Goal: Task Accomplishment & Management: Manage account settings

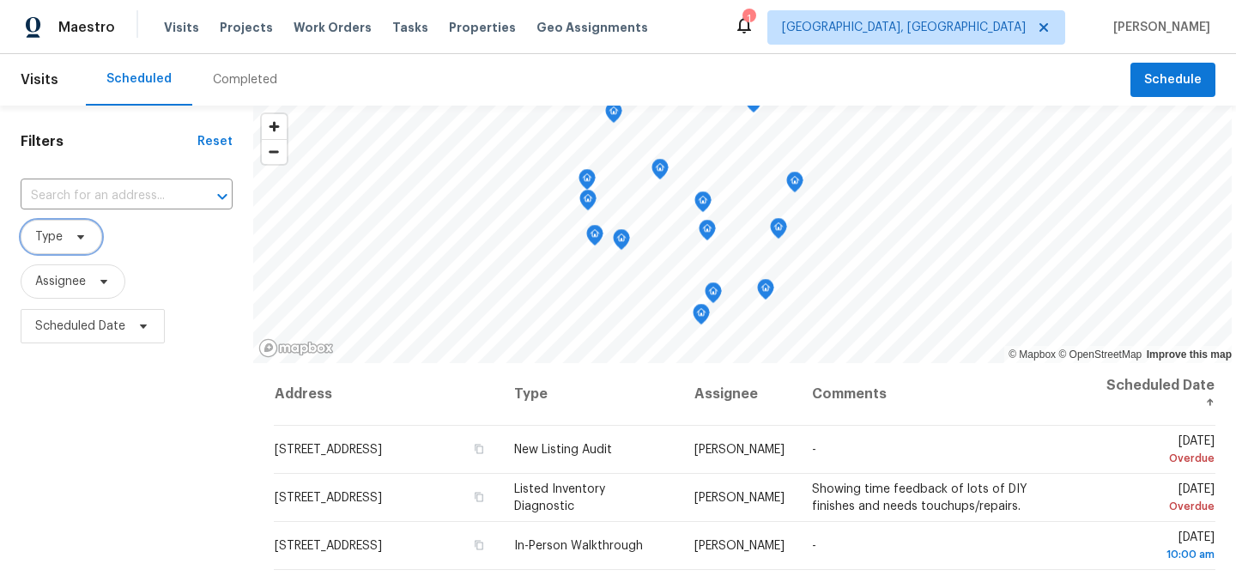
click at [61, 238] on span "Type" at bounding box center [48, 236] width 27 height 17
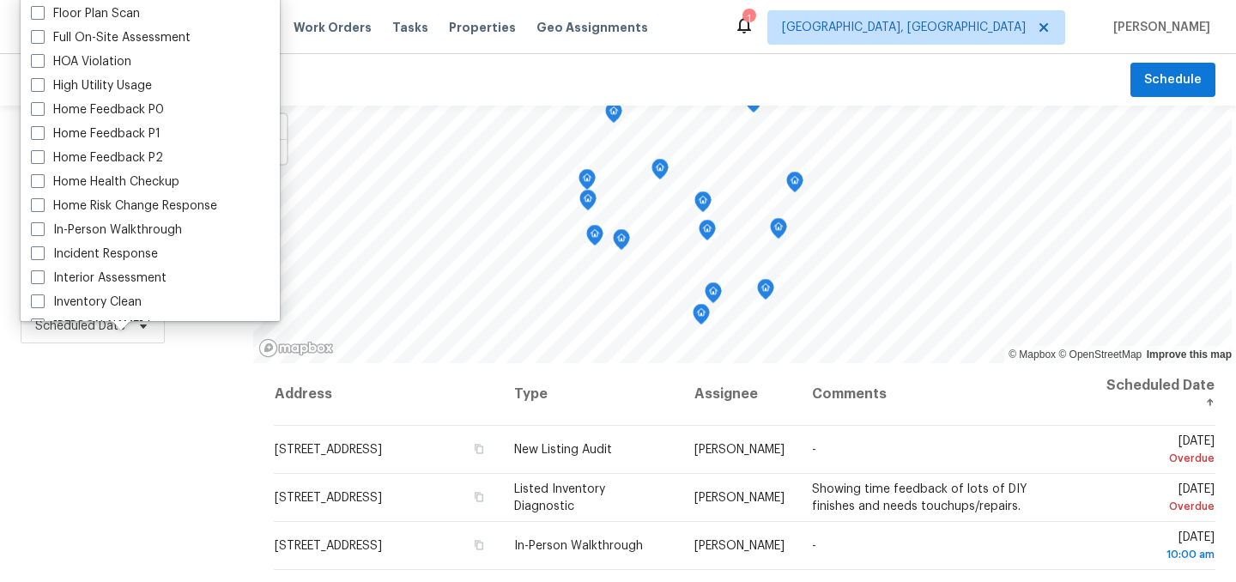
scroll to position [449, 0]
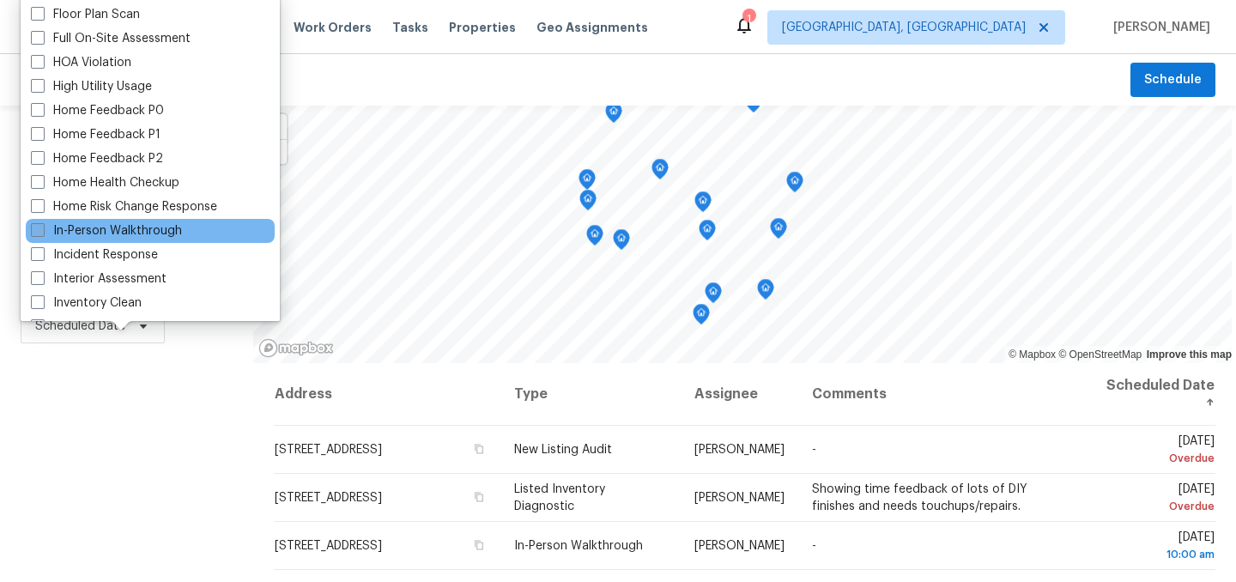
click at [134, 227] on label "In-Person Walkthrough" at bounding box center [106, 230] width 151 height 17
click at [42, 227] on input "In-Person Walkthrough" at bounding box center [36, 227] width 11 height 11
checkbox input "true"
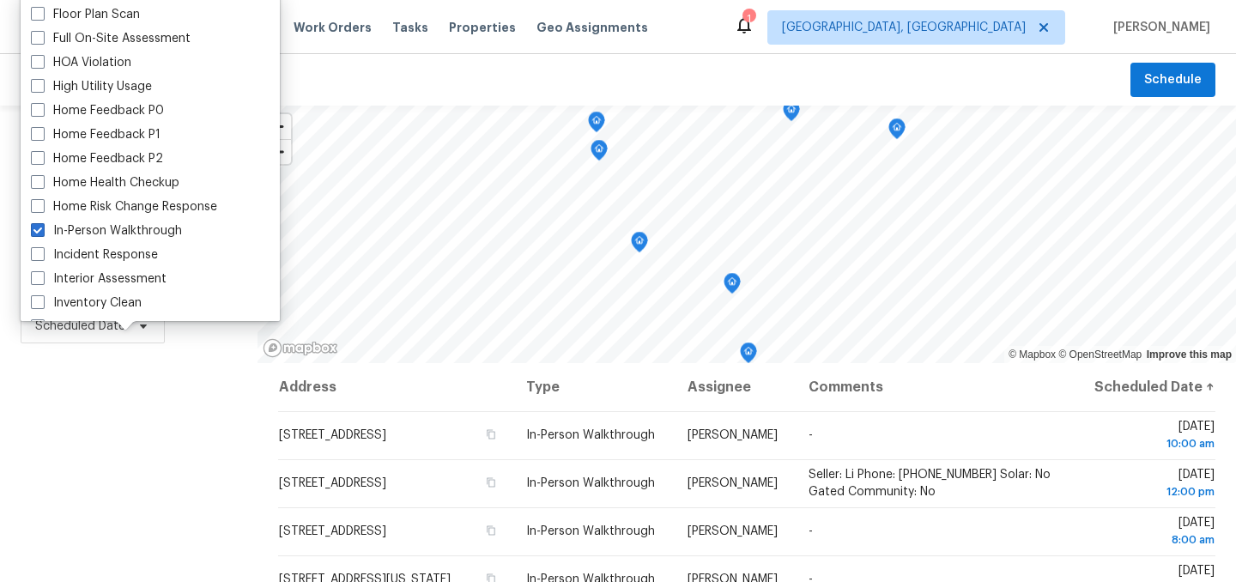
click at [123, 456] on div "Filters Reset ​ In-Person Walkthrough Assignee Scheduled Date" at bounding box center [129, 467] width 258 height 723
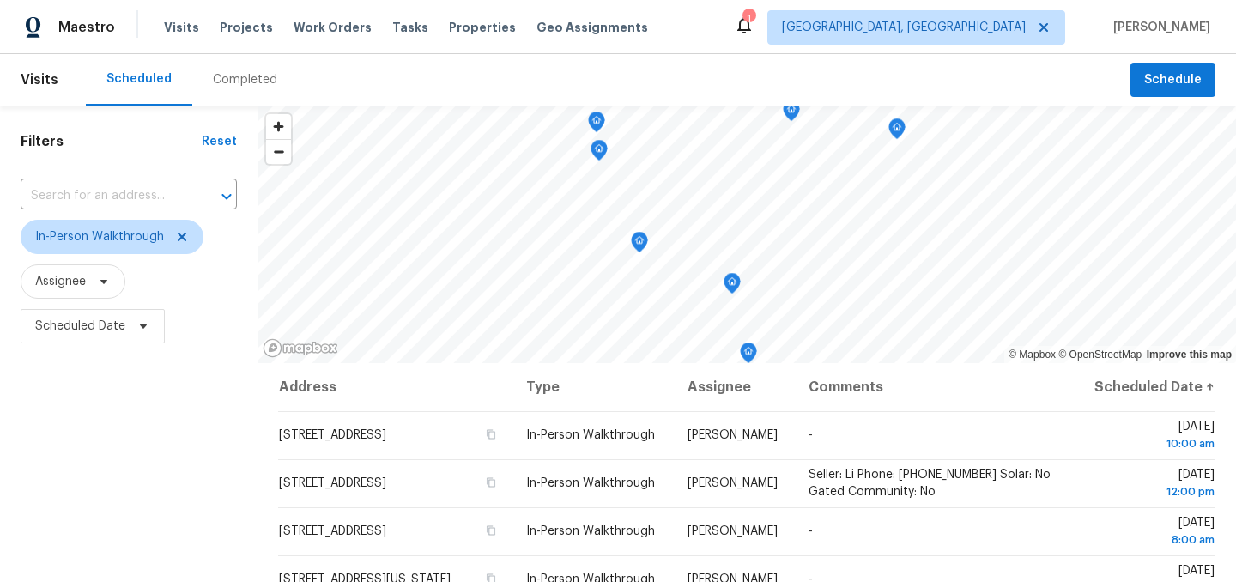
click at [312, 18] on div "Visits Projects Work Orders Tasks Properties Geo Assignments" at bounding box center [416, 27] width 505 height 34
click at [179, 234] on icon at bounding box center [182, 237] width 14 height 14
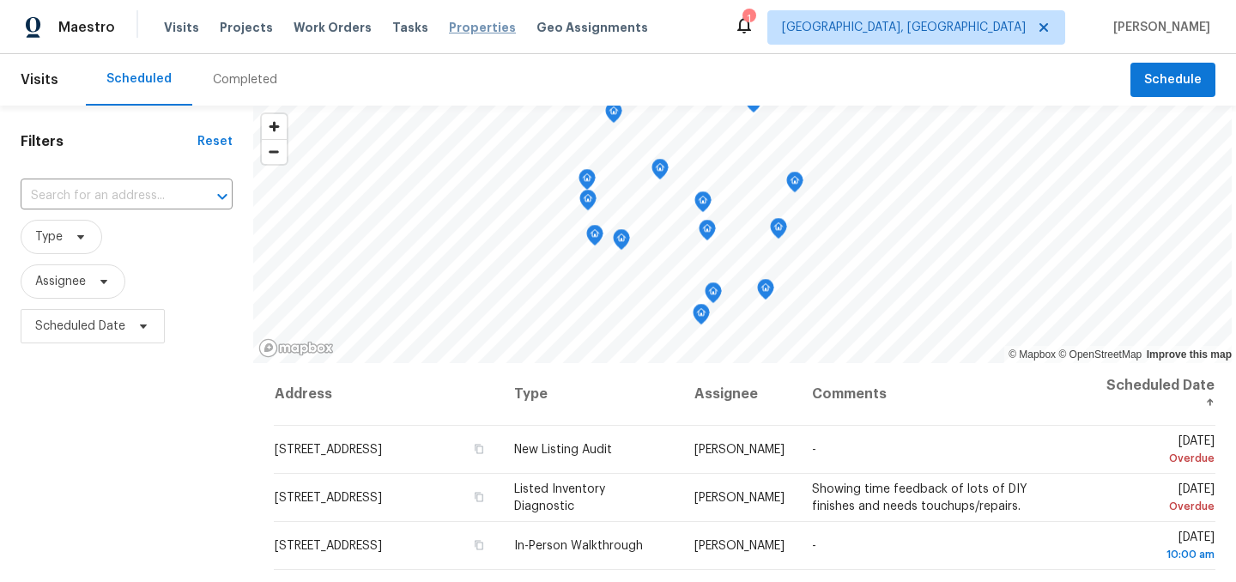
click at [449, 28] on span "Properties" at bounding box center [482, 27] width 67 height 17
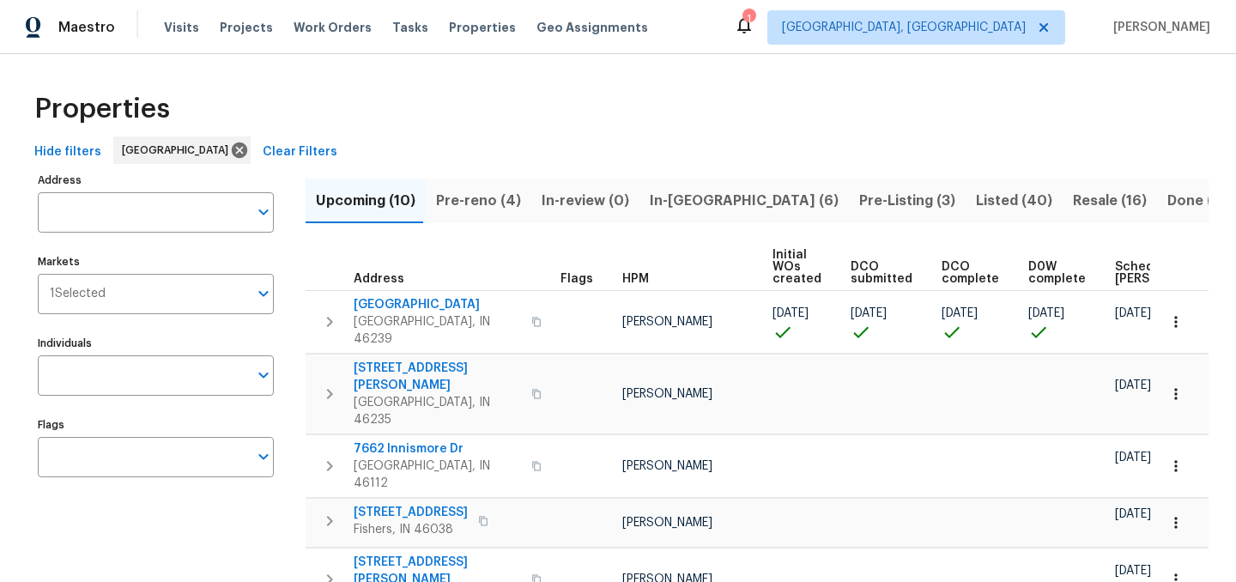
click at [859, 192] on span "Pre-Listing (3)" at bounding box center [907, 201] width 96 height 24
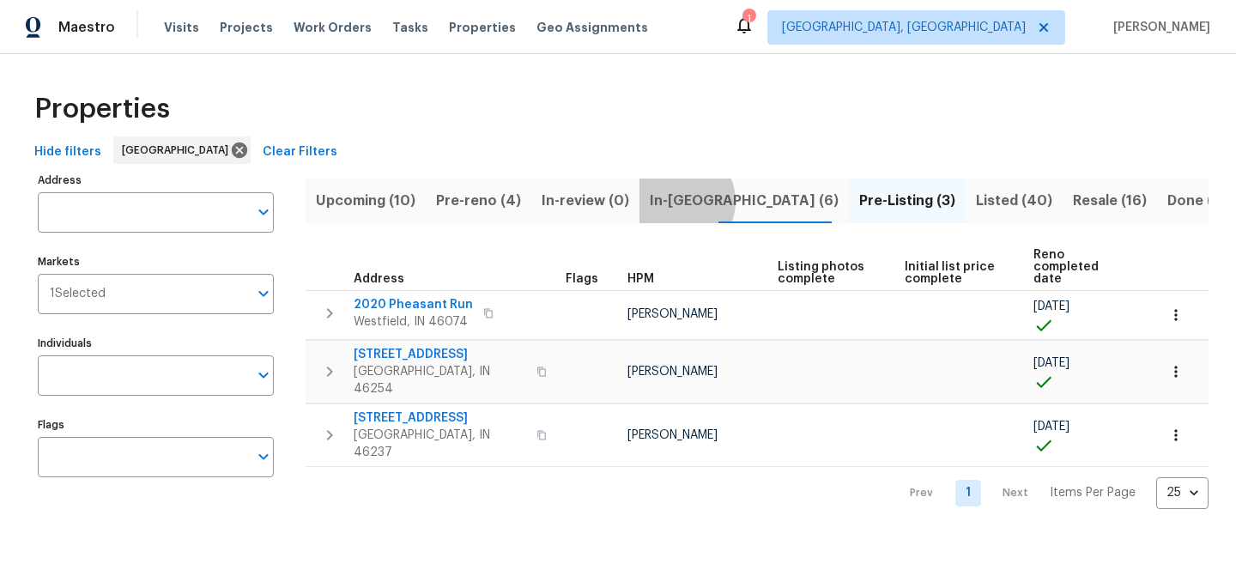
click at [664, 201] on span "In-[GEOGRAPHIC_DATA] (6)" at bounding box center [744, 201] width 189 height 24
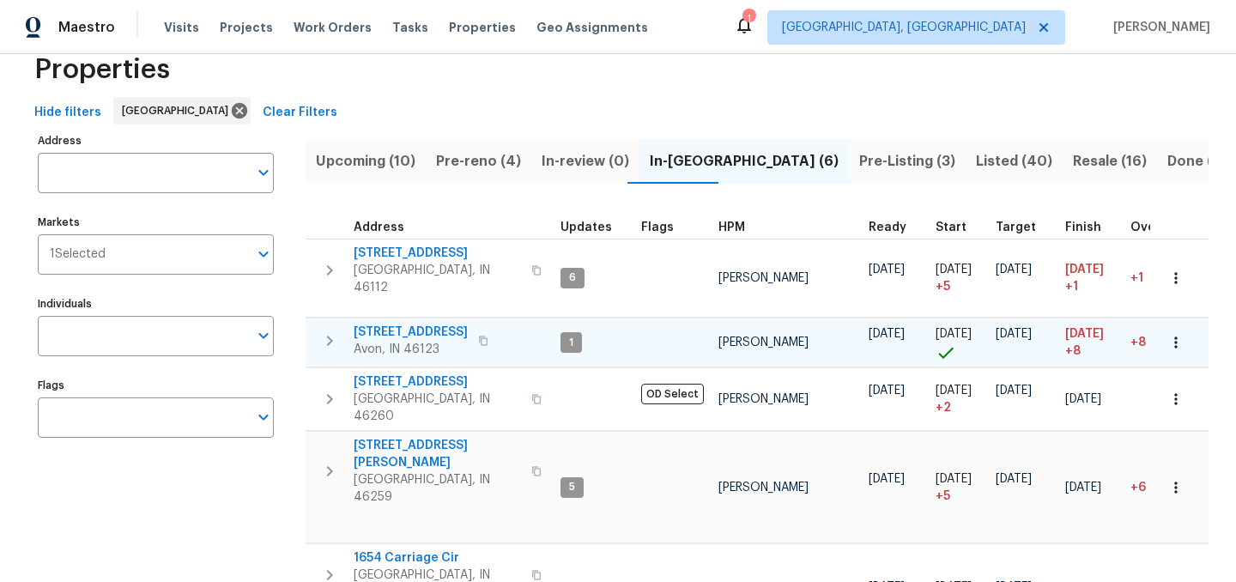
scroll to position [27, 0]
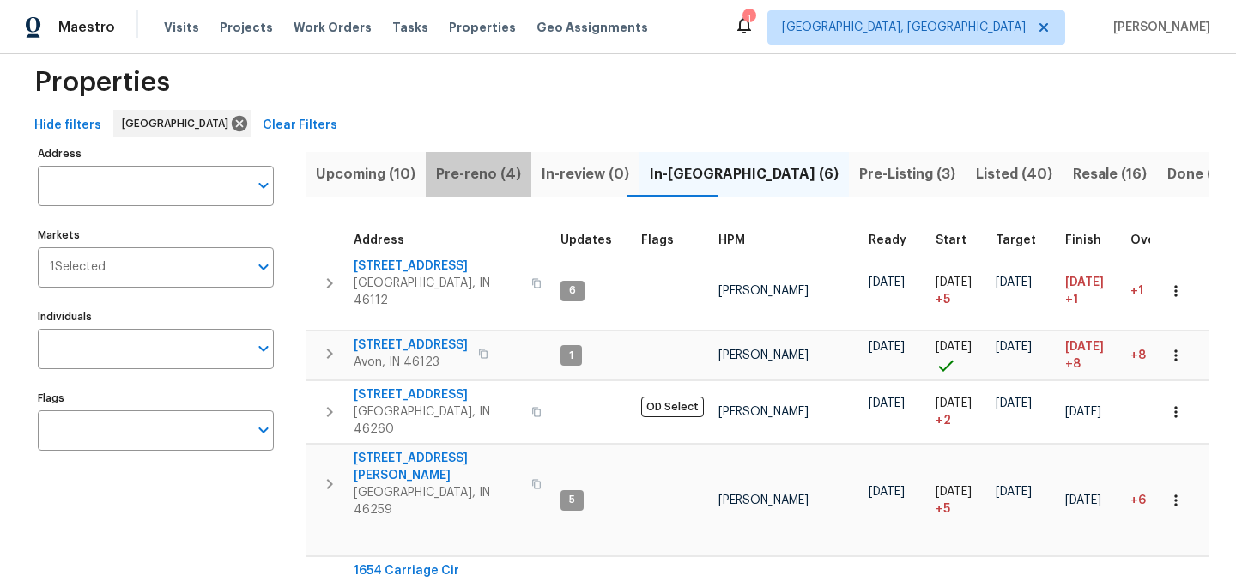
click at [477, 179] on span "Pre-reno (4)" at bounding box center [478, 174] width 85 height 24
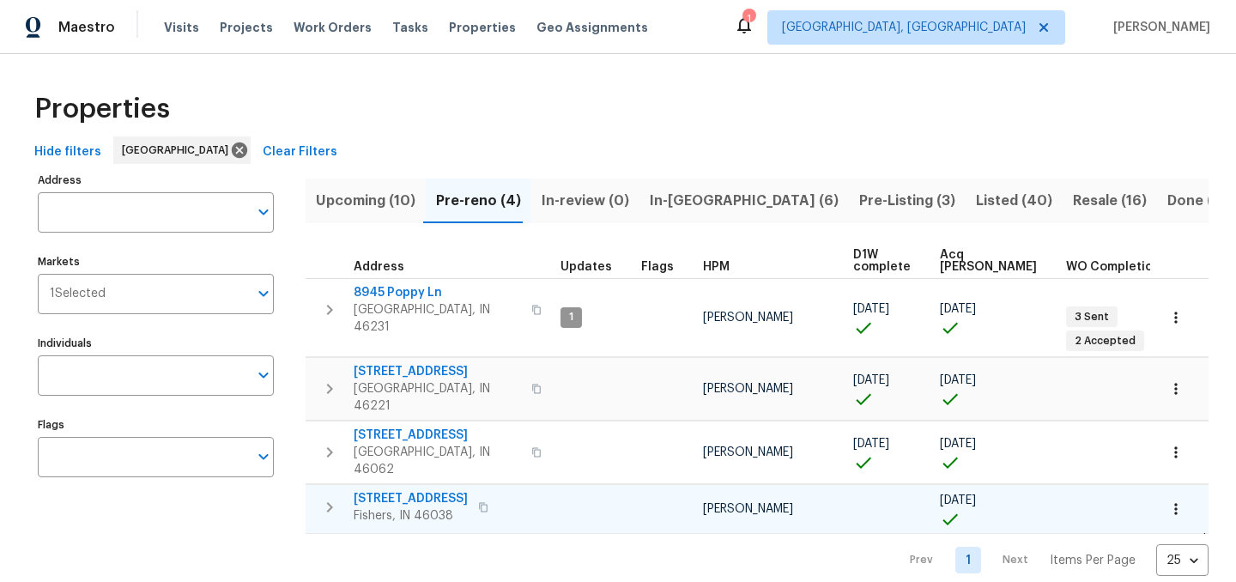
scroll to position [9, 0]
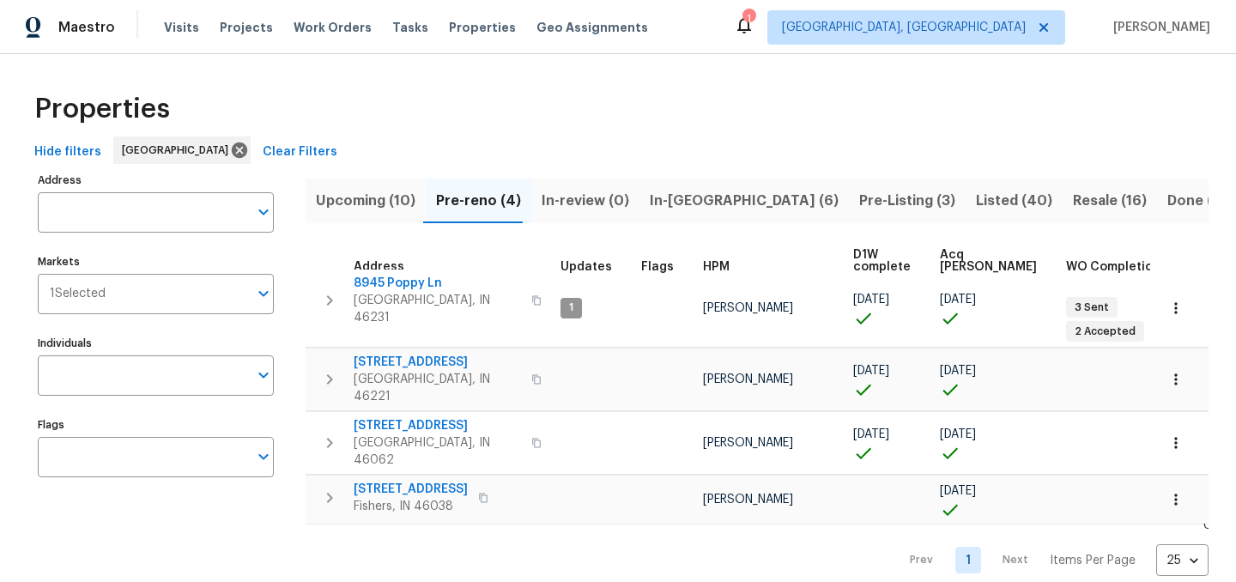
click at [389, 203] on span "Upcoming (10)" at bounding box center [366, 201] width 100 height 24
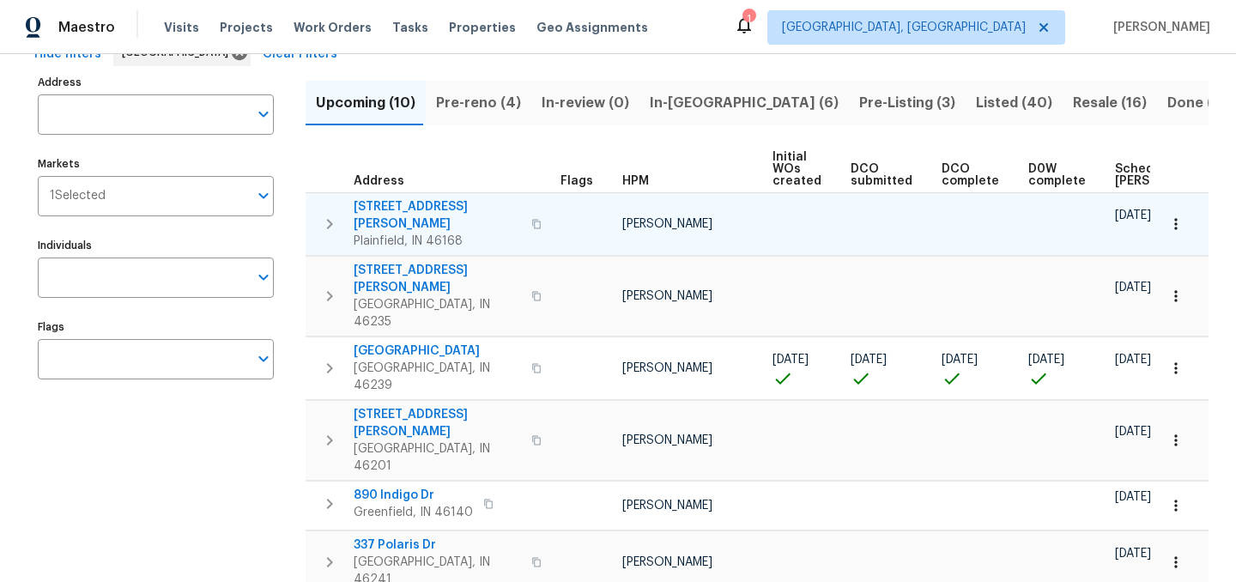
scroll to position [0, 188]
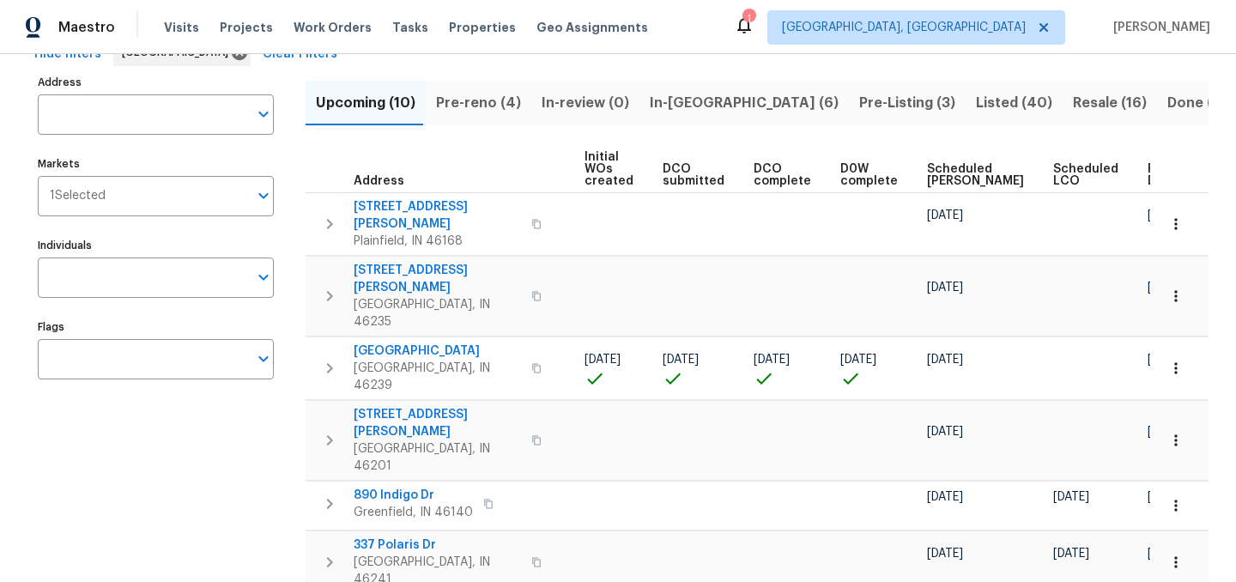
click at [1141, 180] on th "Ready Date" at bounding box center [1174, 169] width 67 height 47
click at [1148, 173] on span "Ready Date" at bounding box center [1167, 175] width 38 height 24
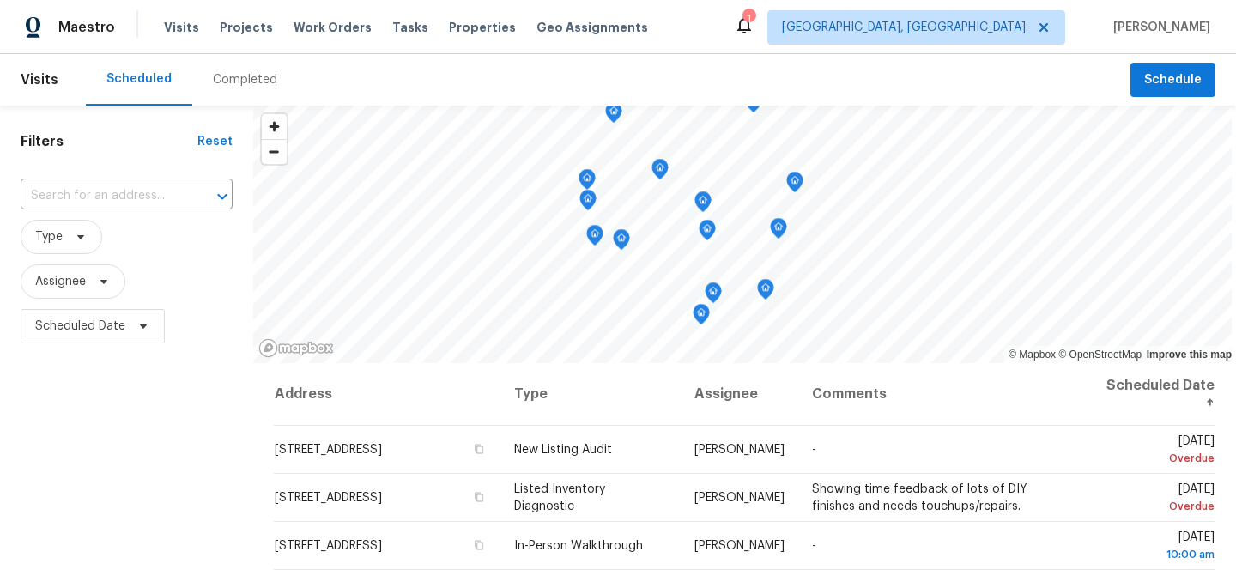
click at [751, 30] on icon at bounding box center [744, 25] width 14 height 17
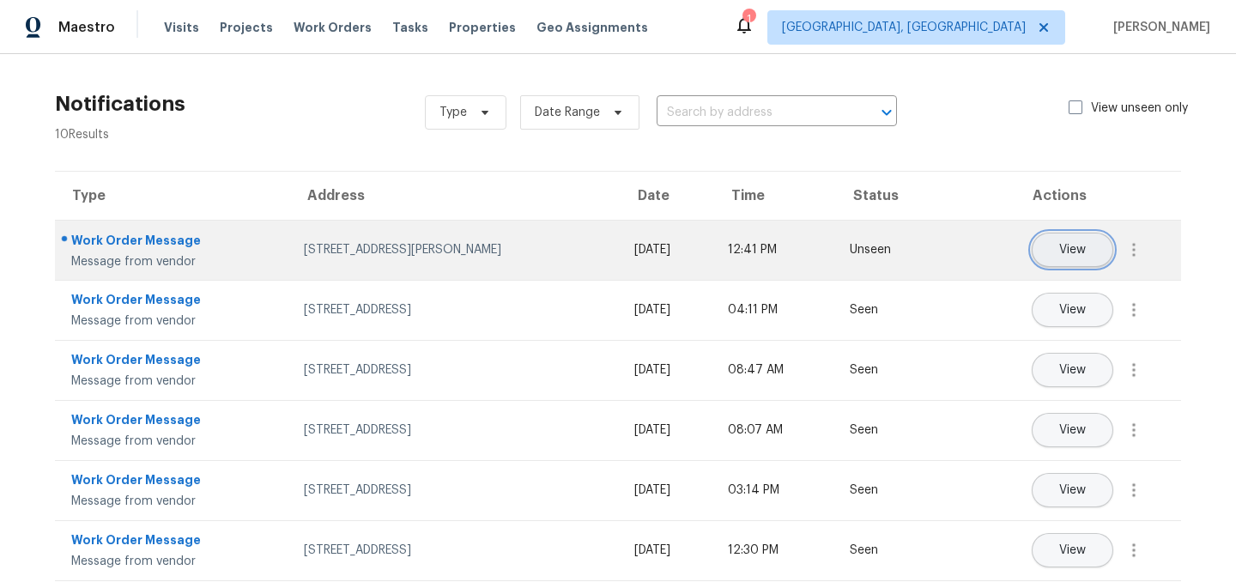
click at [1053, 246] on button "View" at bounding box center [1073, 250] width 82 height 34
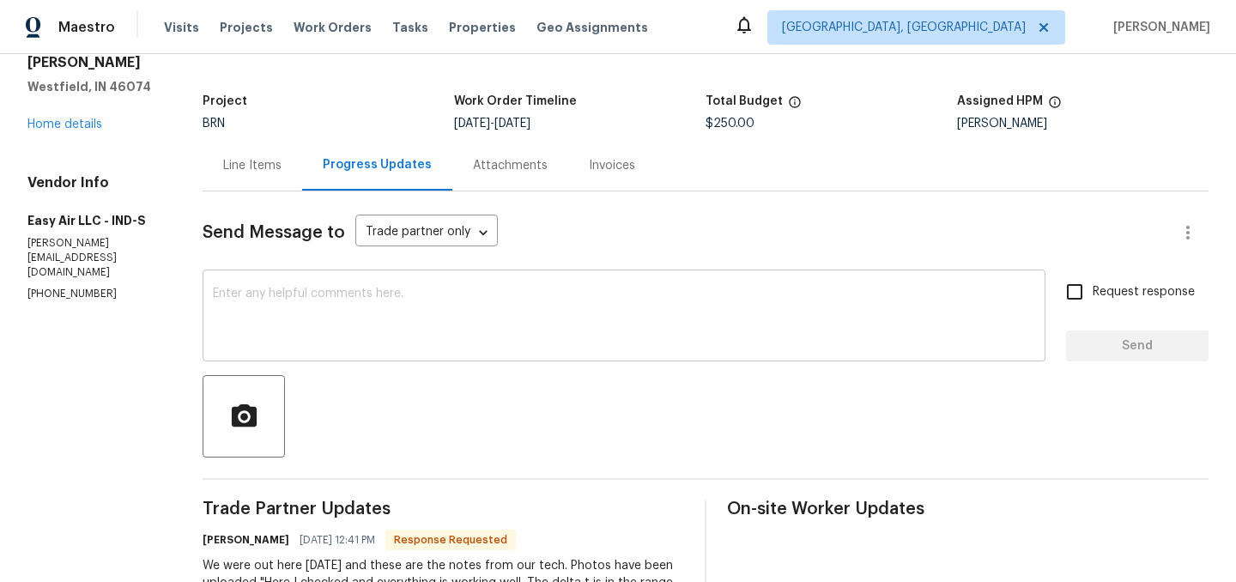
scroll to position [79, 0]
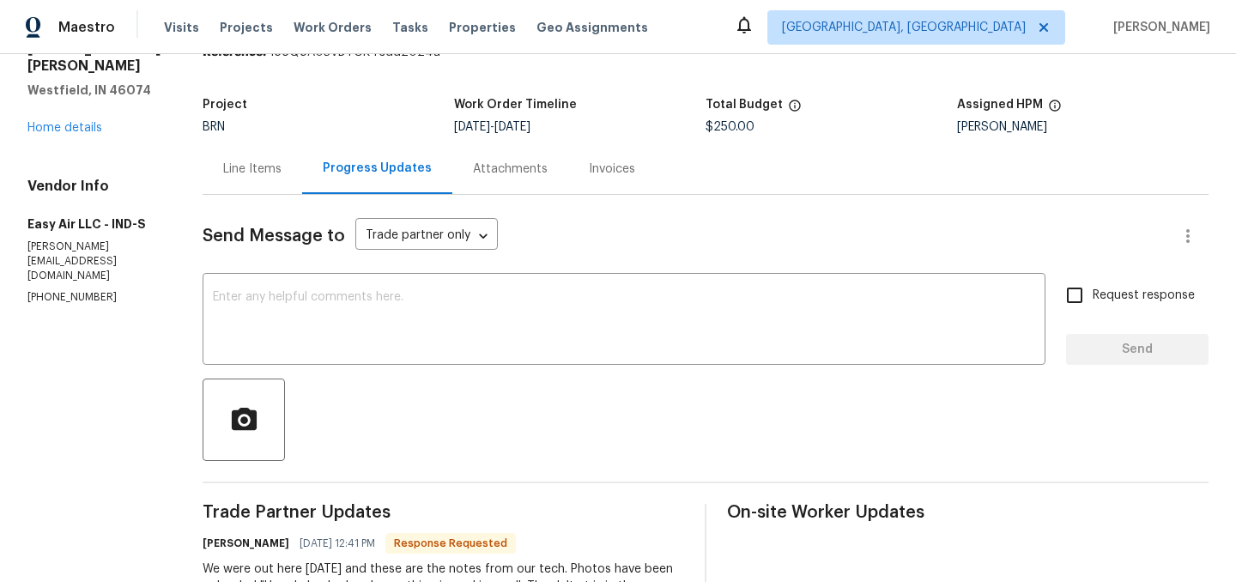
click at [240, 171] on div "Line Items" at bounding box center [252, 169] width 58 height 17
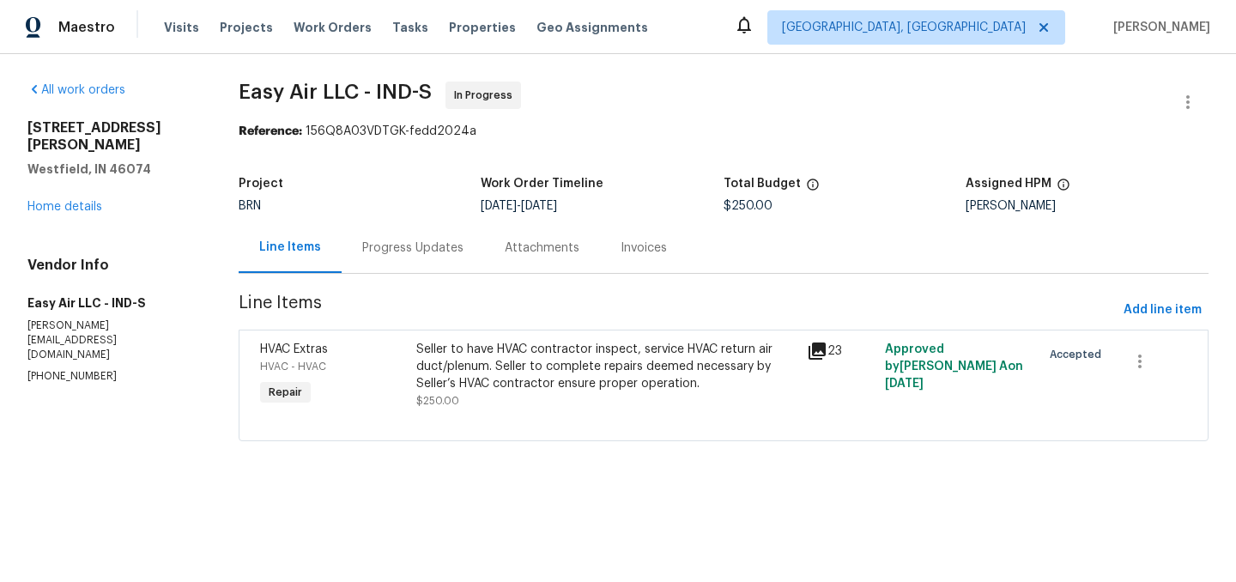
click at [612, 365] on div "Seller to have HVAC contractor inspect, service HVAC return air duct/plenum. Se…" at bounding box center [606, 367] width 380 height 52
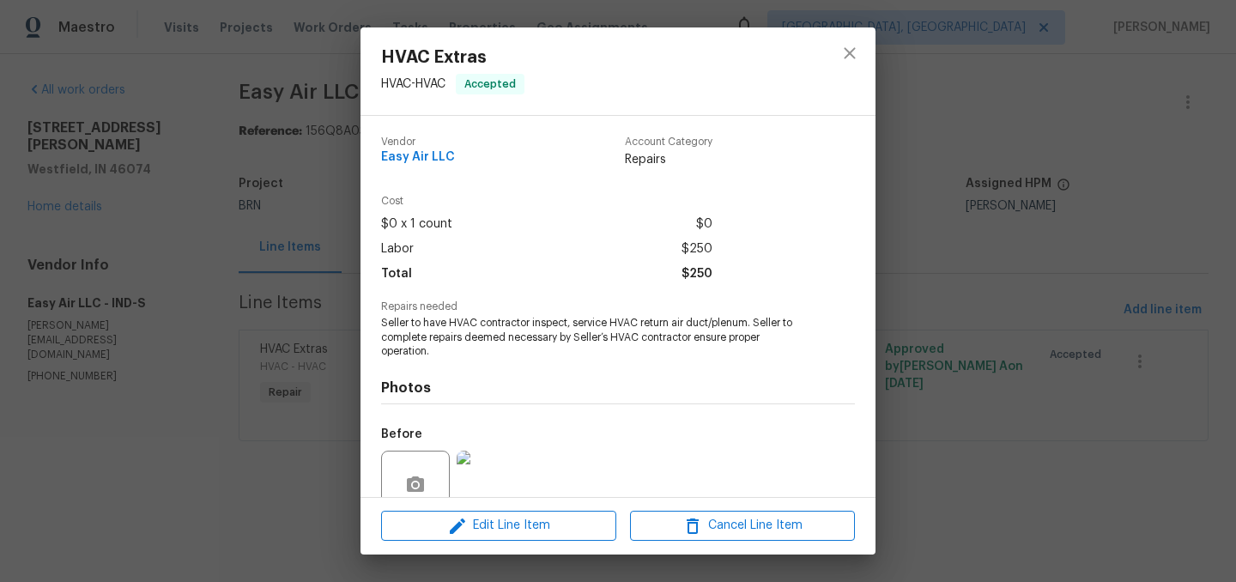
scroll to position [151, 0]
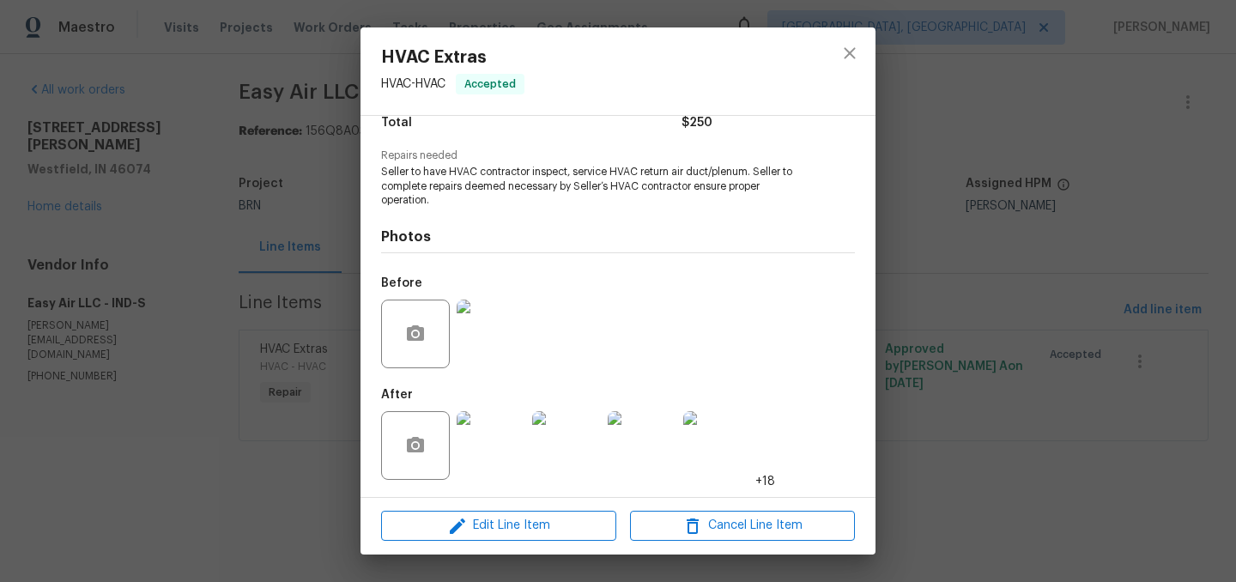
click at [498, 333] on img at bounding box center [491, 334] width 69 height 69
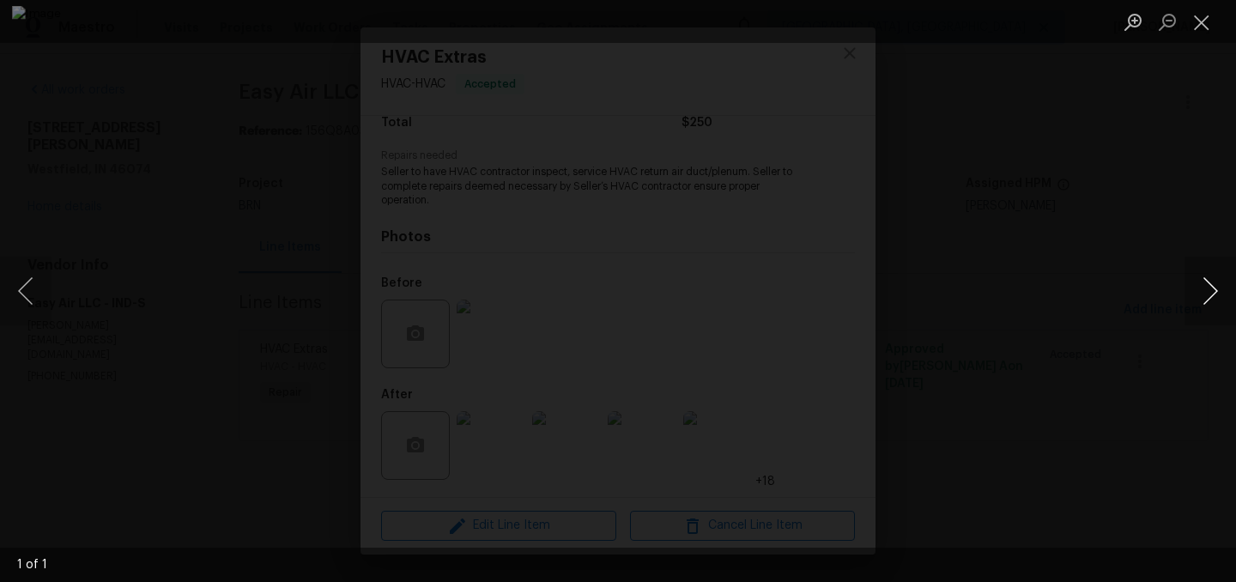
click at [1212, 285] on button "Next image" at bounding box center [1211, 291] width 52 height 69
click at [1207, 16] on button "Close lightbox" at bounding box center [1202, 22] width 34 height 30
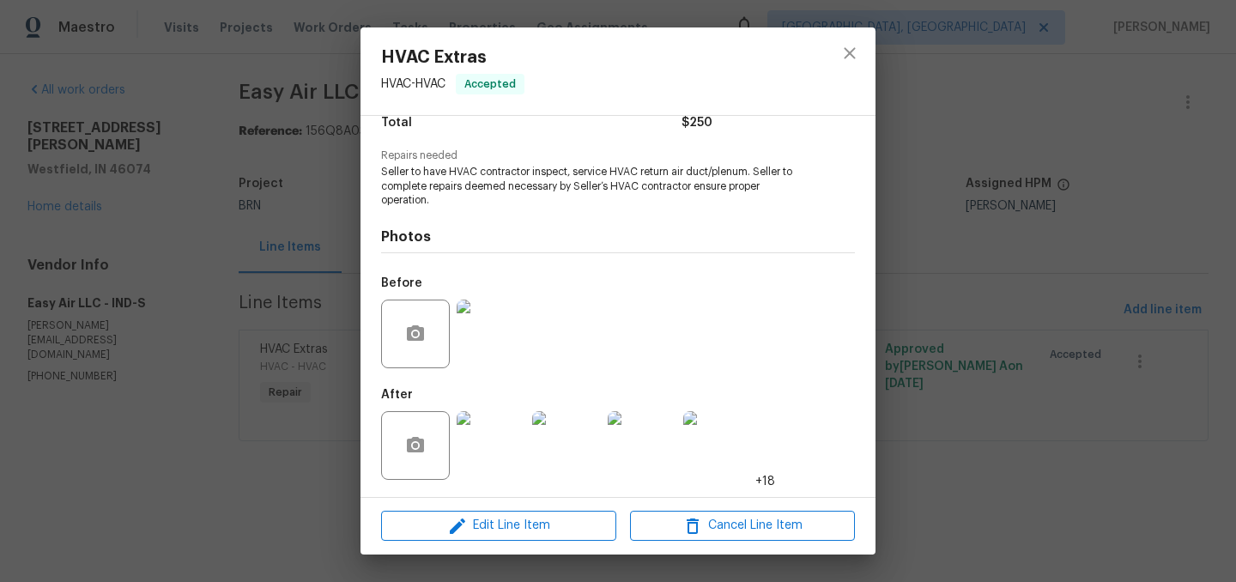
click at [470, 476] on img at bounding box center [491, 445] width 69 height 69
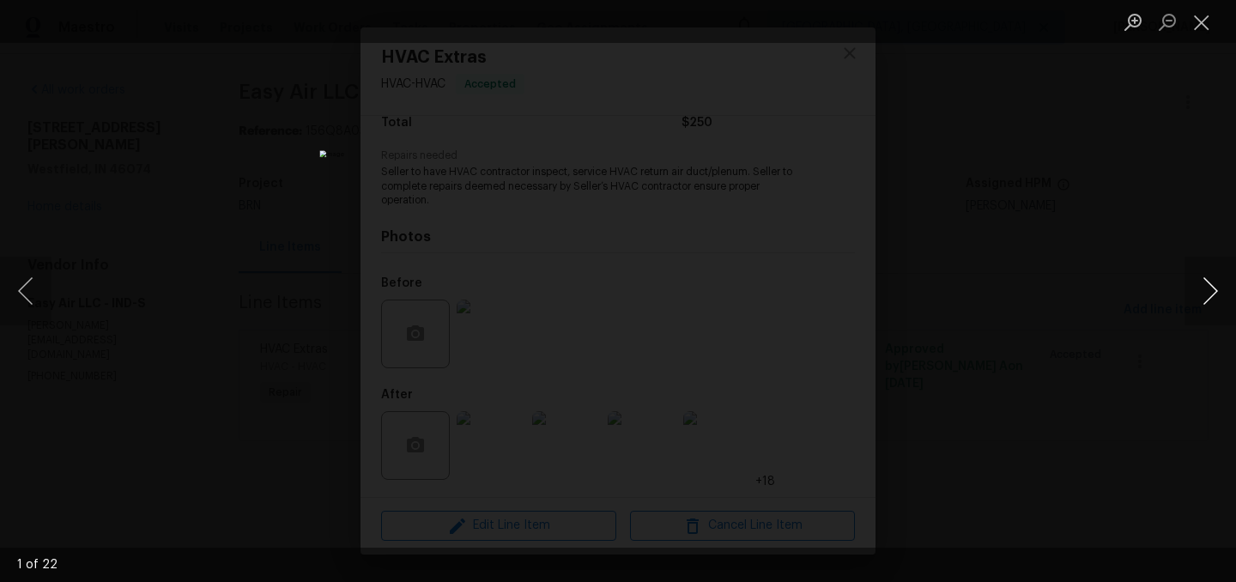
click at [1205, 279] on button "Next image" at bounding box center [1211, 291] width 52 height 69
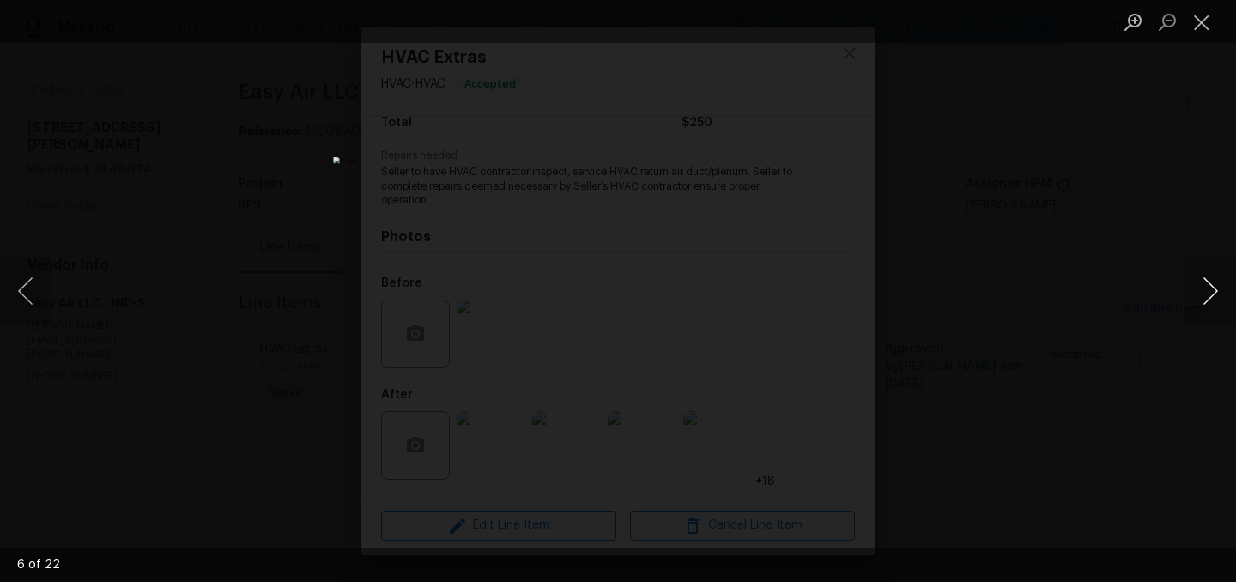
click at [1205, 279] on button "Next image" at bounding box center [1211, 291] width 52 height 69
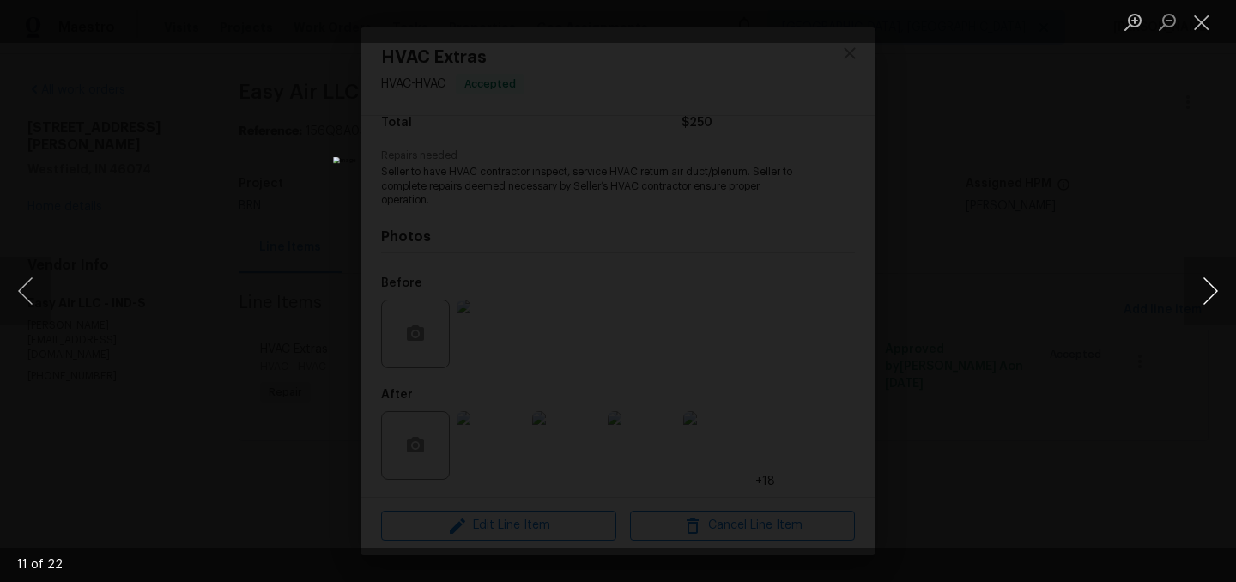
click at [1205, 279] on button "Next image" at bounding box center [1211, 291] width 52 height 69
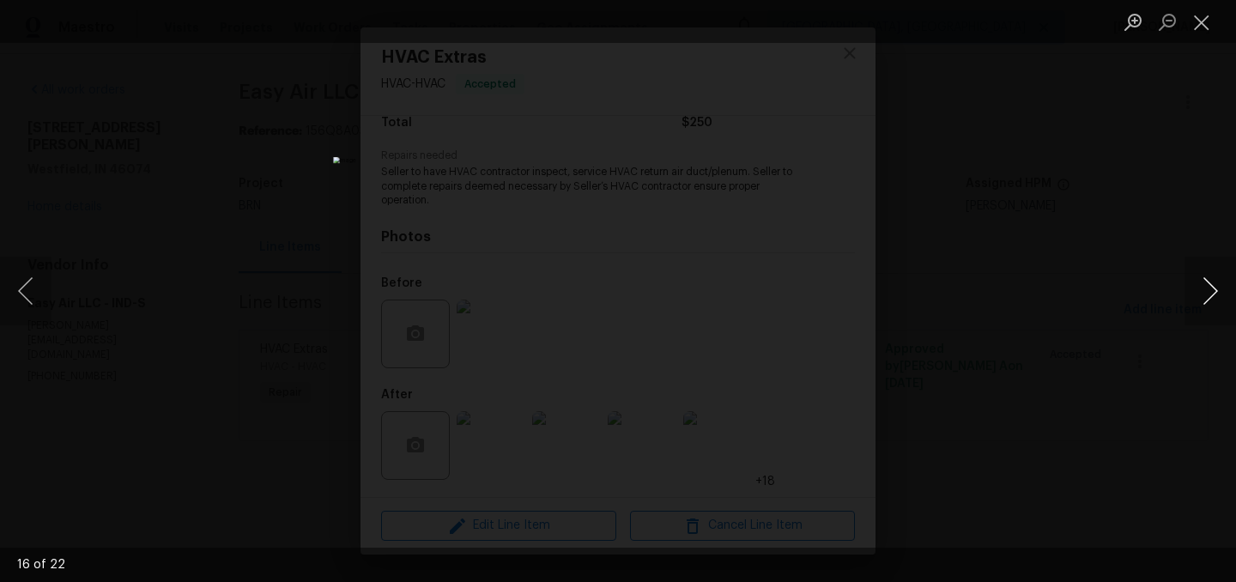
click at [1205, 279] on button "Next image" at bounding box center [1211, 291] width 52 height 69
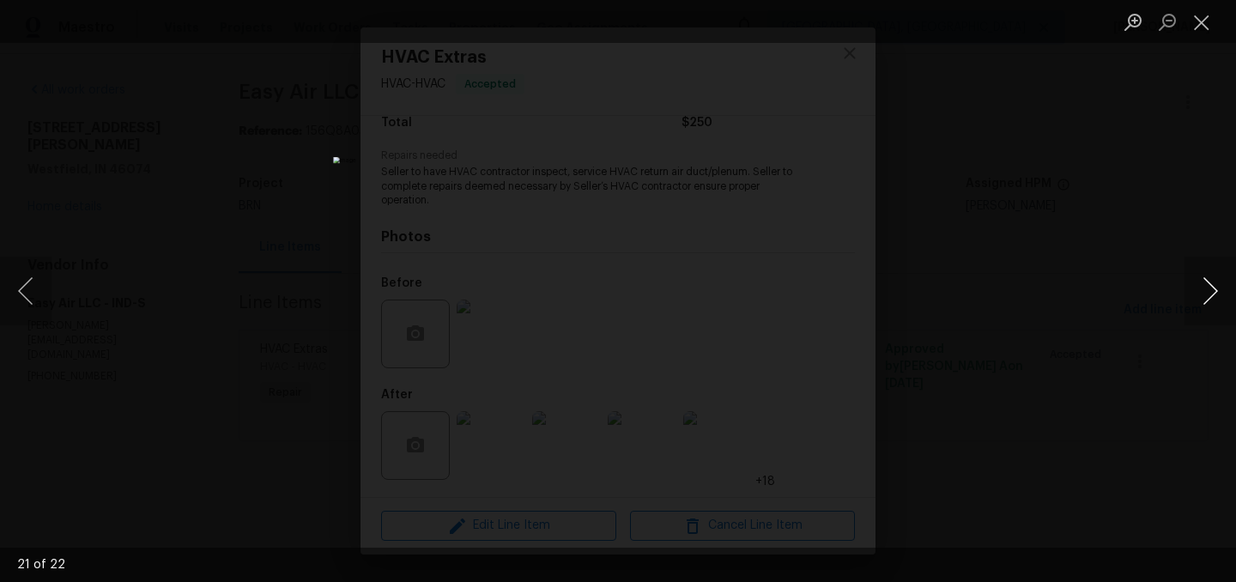
click at [1205, 279] on button "Next image" at bounding box center [1211, 291] width 52 height 69
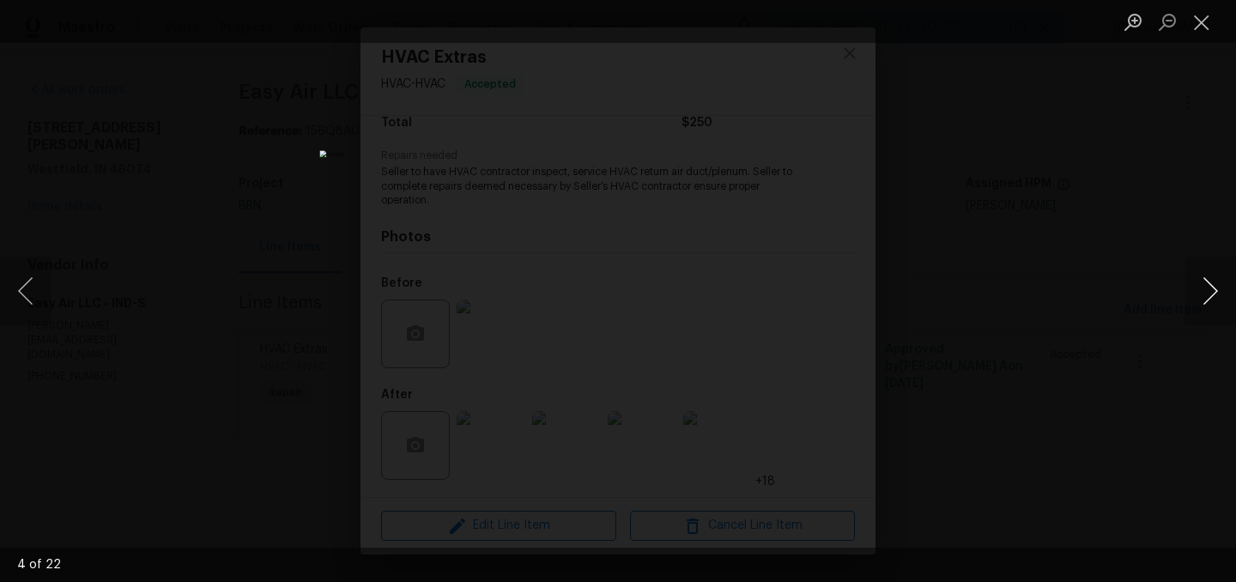
click at [1205, 279] on button "Next image" at bounding box center [1211, 291] width 52 height 69
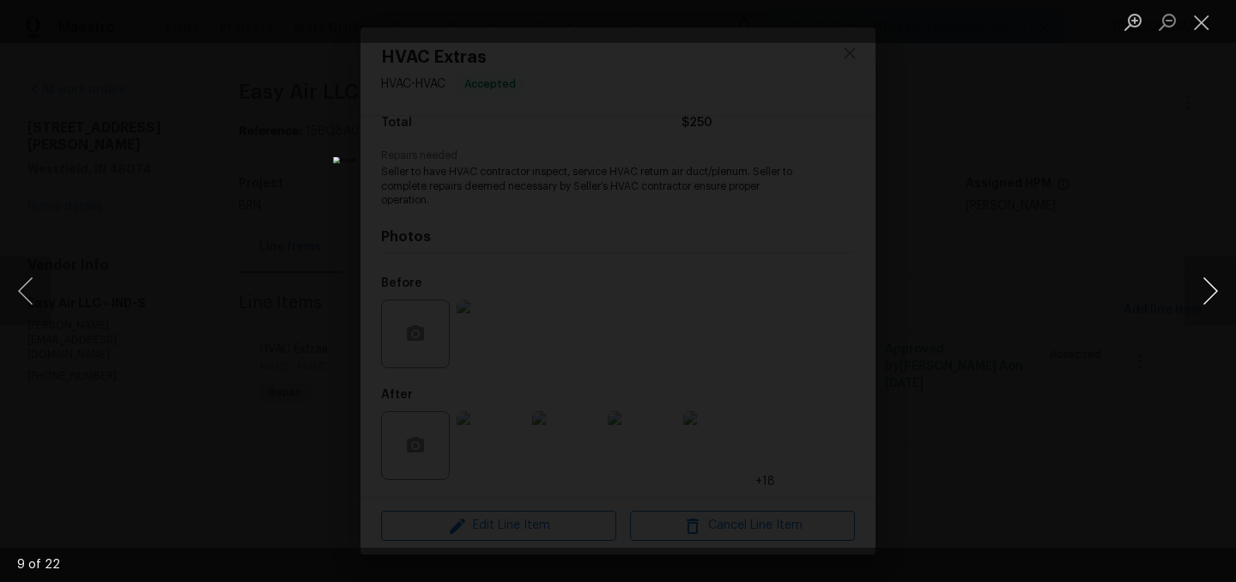
click at [1205, 279] on button "Next image" at bounding box center [1211, 291] width 52 height 69
click at [1198, 24] on button "Close lightbox" at bounding box center [1202, 22] width 34 height 30
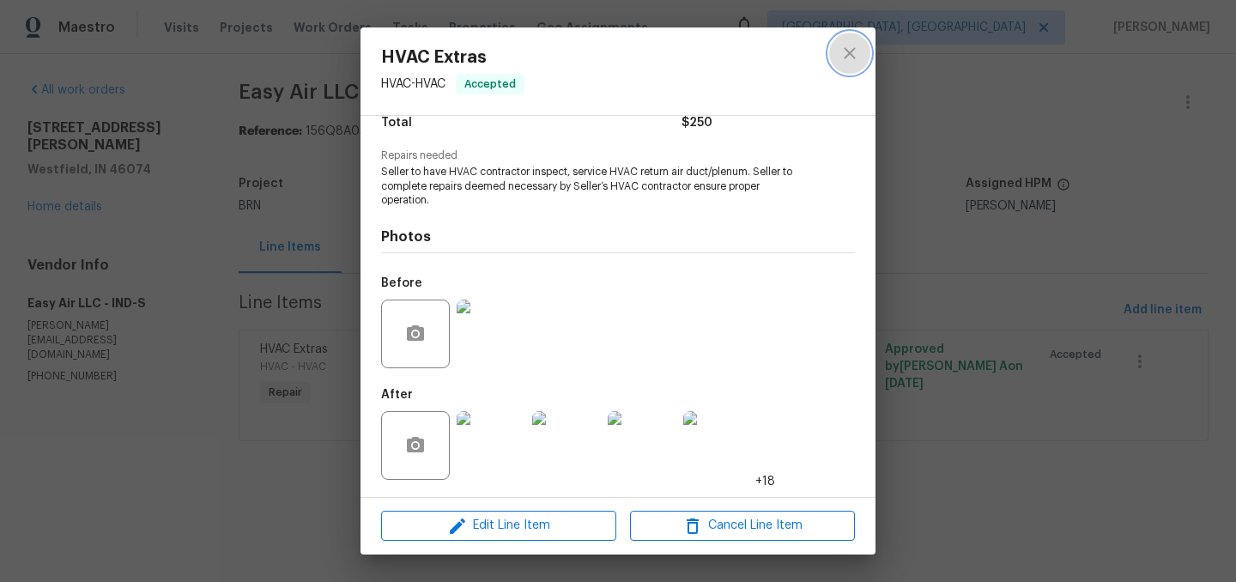
click at [848, 54] on icon "close" at bounding box center [849, 52] width 11 height 11
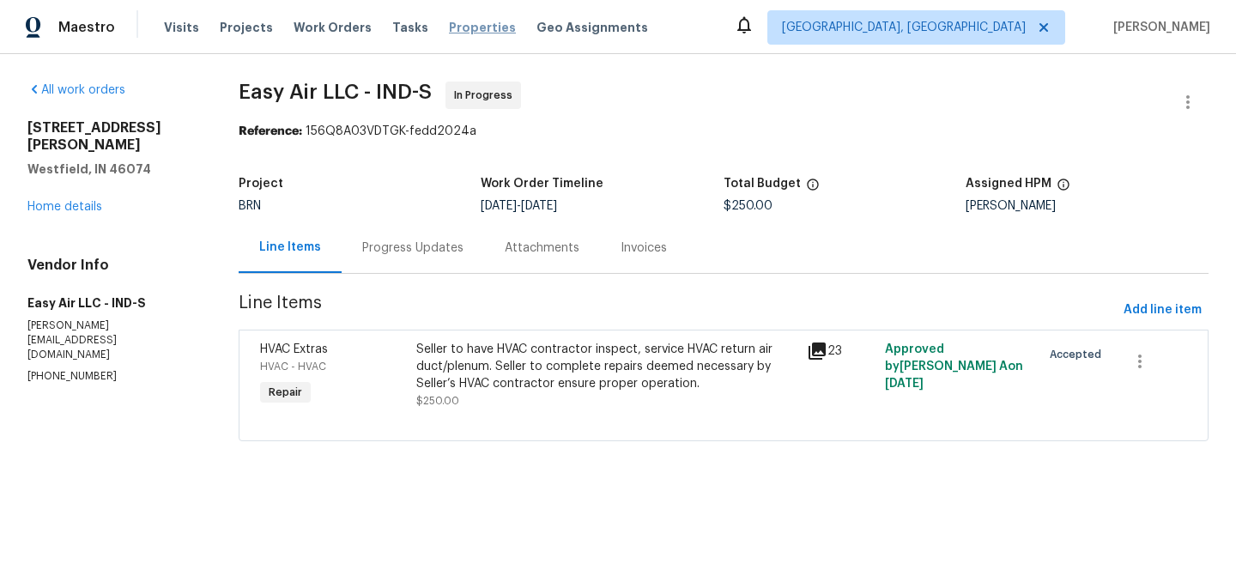
click at [449, 28] on span "Properties" at bounding box center [482, 27] width 67 height 17
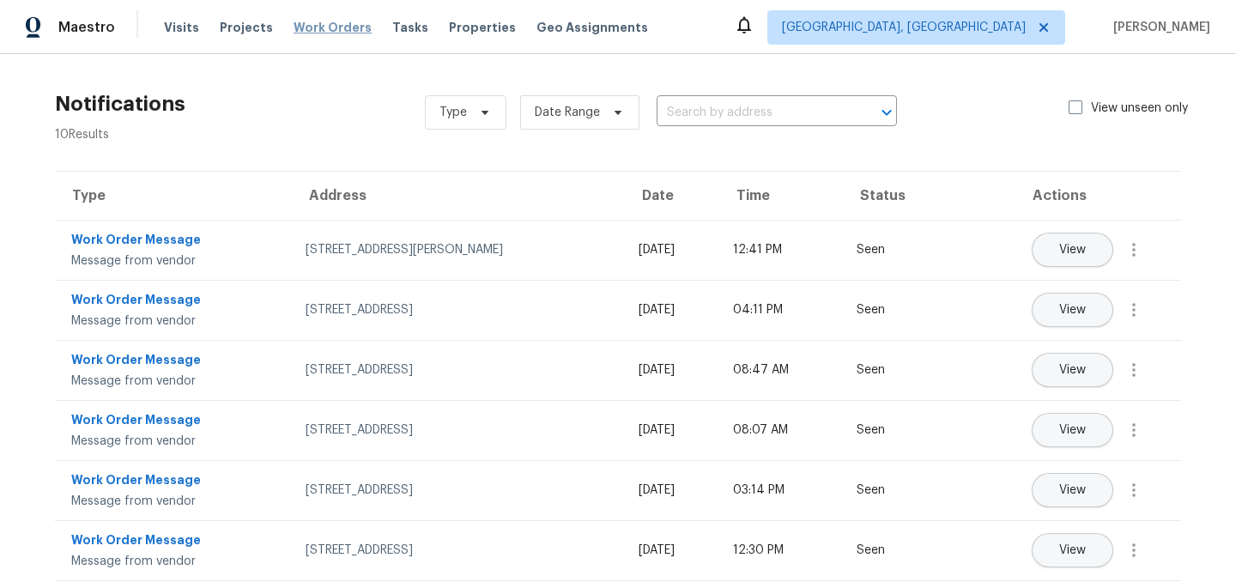
click at [321, 31] on span "Work Orders" at bounding box center [333, 27] width 78 height 17
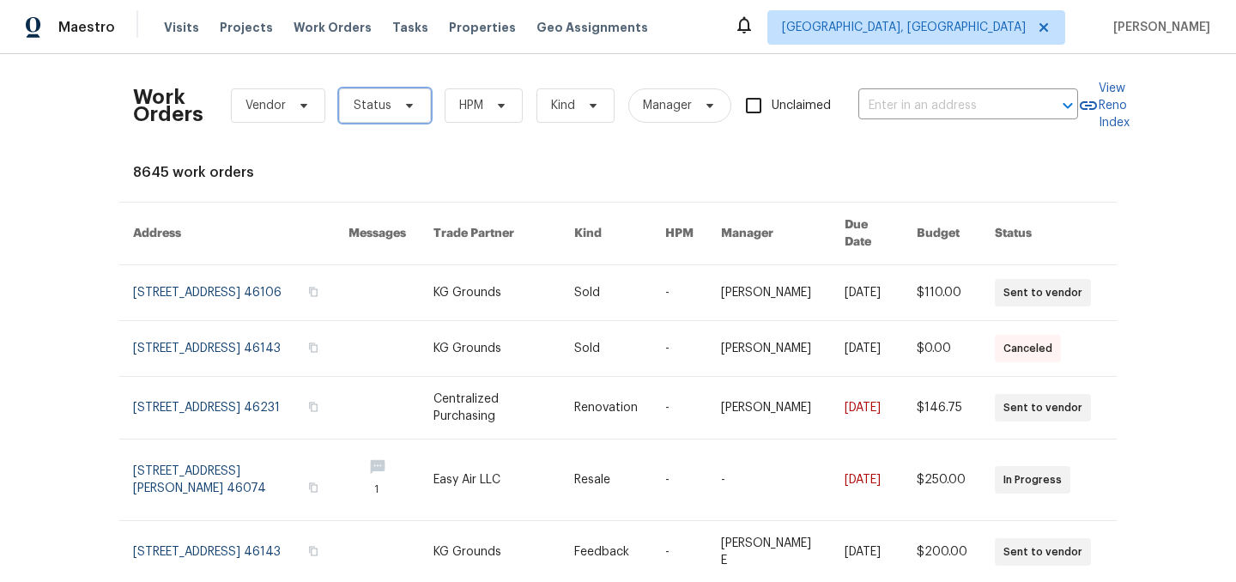
click at [377, 107] on span "Status" at bounding box center [373, 105] width 38 height 17
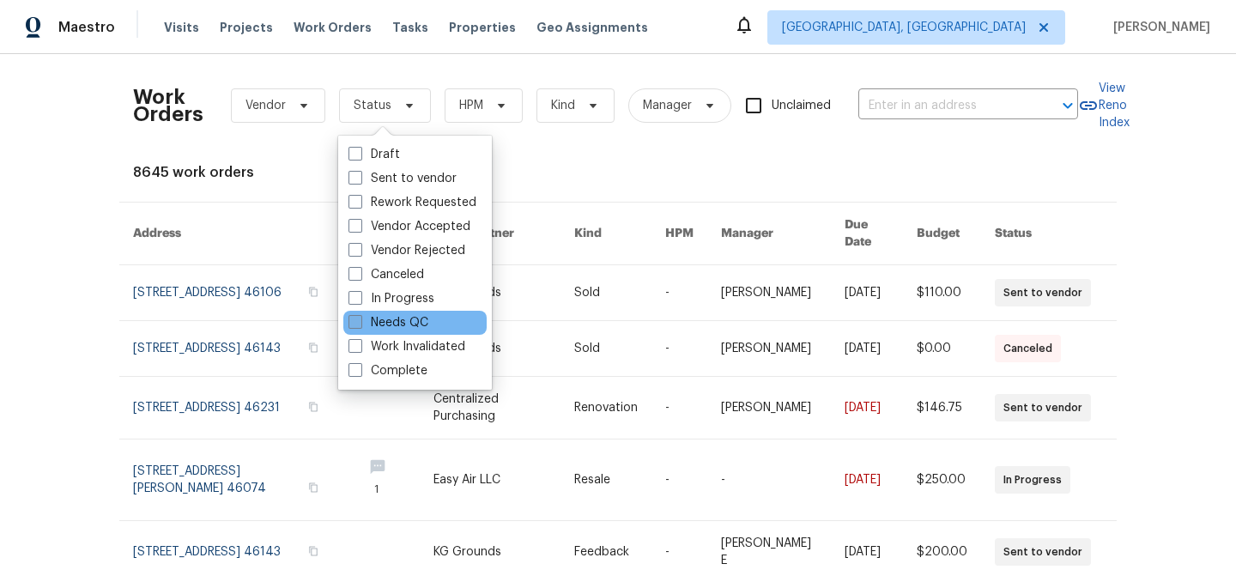
click at [398, 317] on label "Needs QC" at bounding box center [389, 322] width 80 height 17
click at [360, 317] on input "Needs QC" at bounding box center [354, 319] width 11 height 11
checkbox input "true"
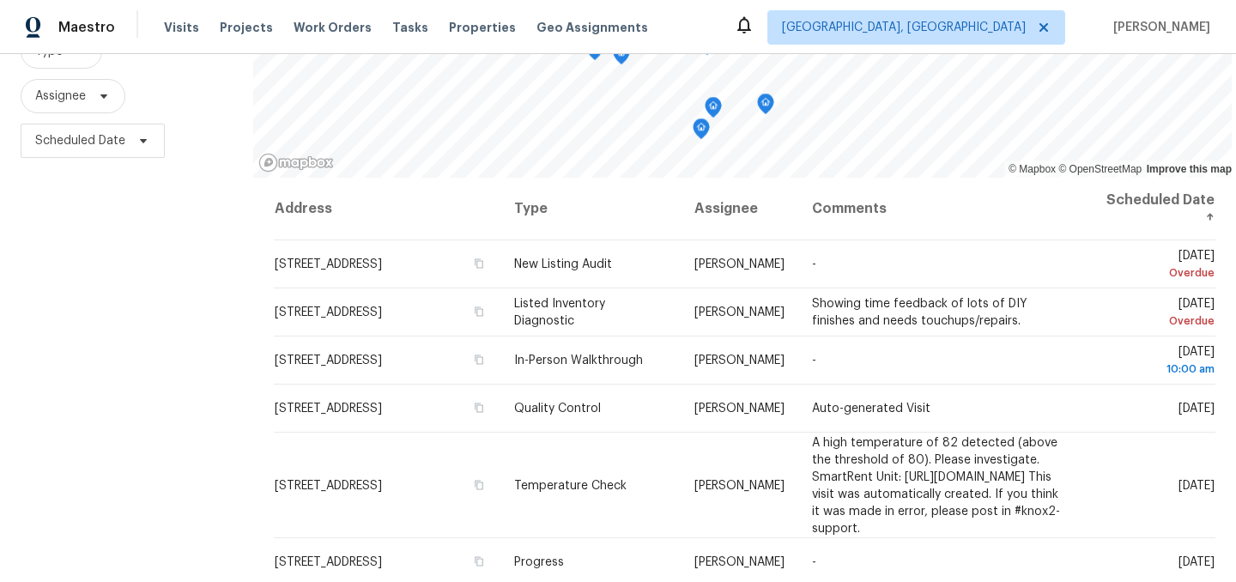
scroll to position [246, 0]
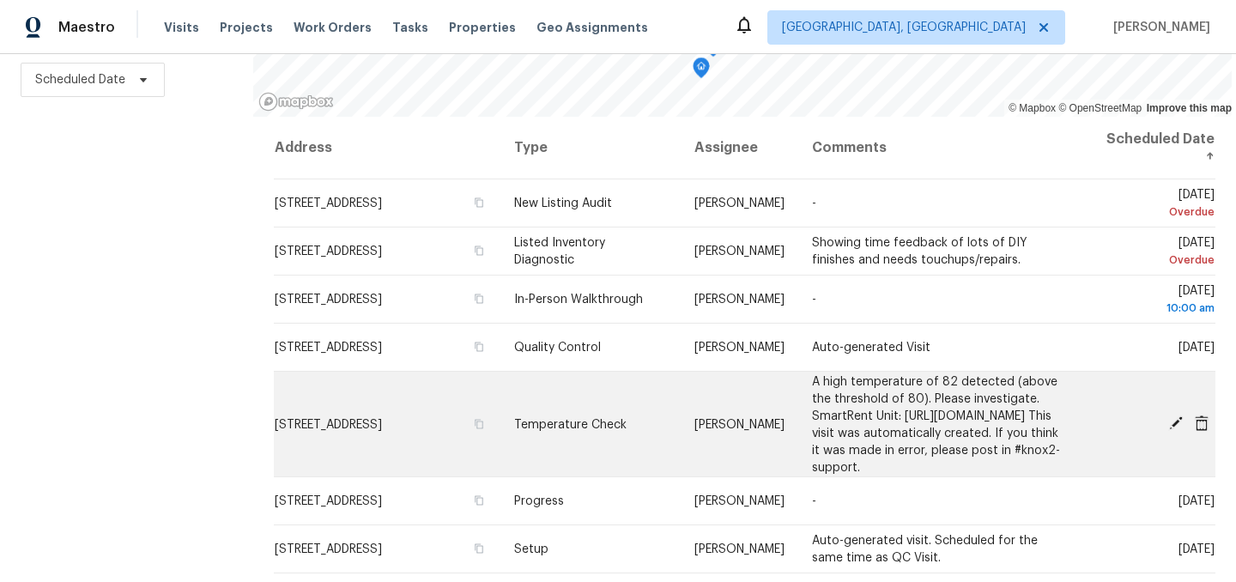
click at [1177, 430] on icon at bounding box center [1176, 423] width 14 height 14
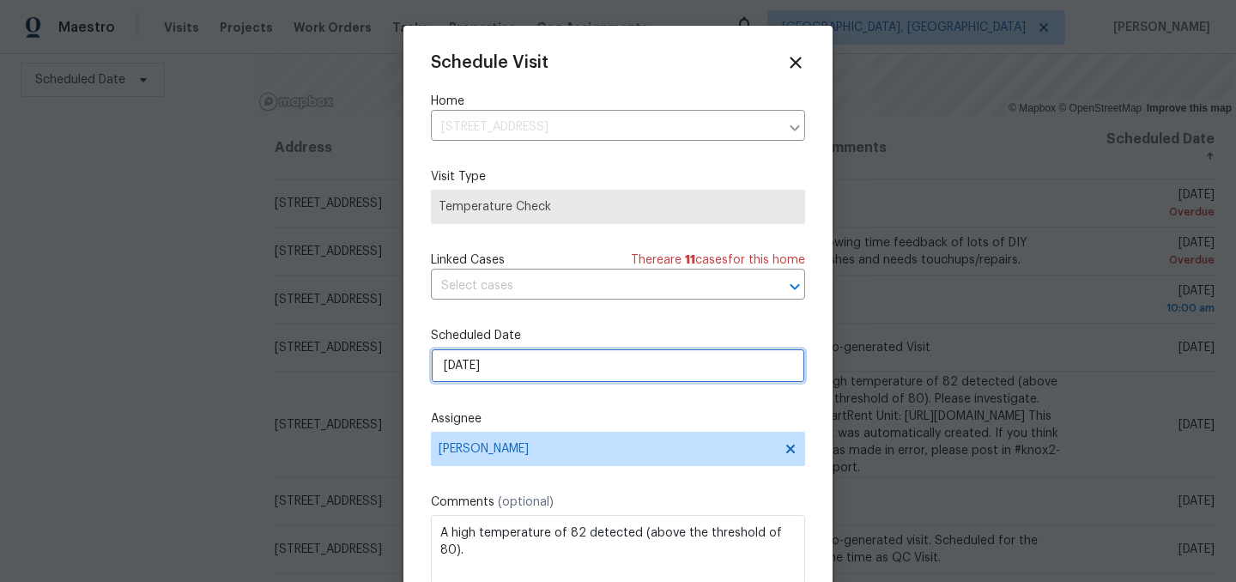
click at [516, 366] on input "[DATE]" at bounding box center [618, 366] width 374 height 34
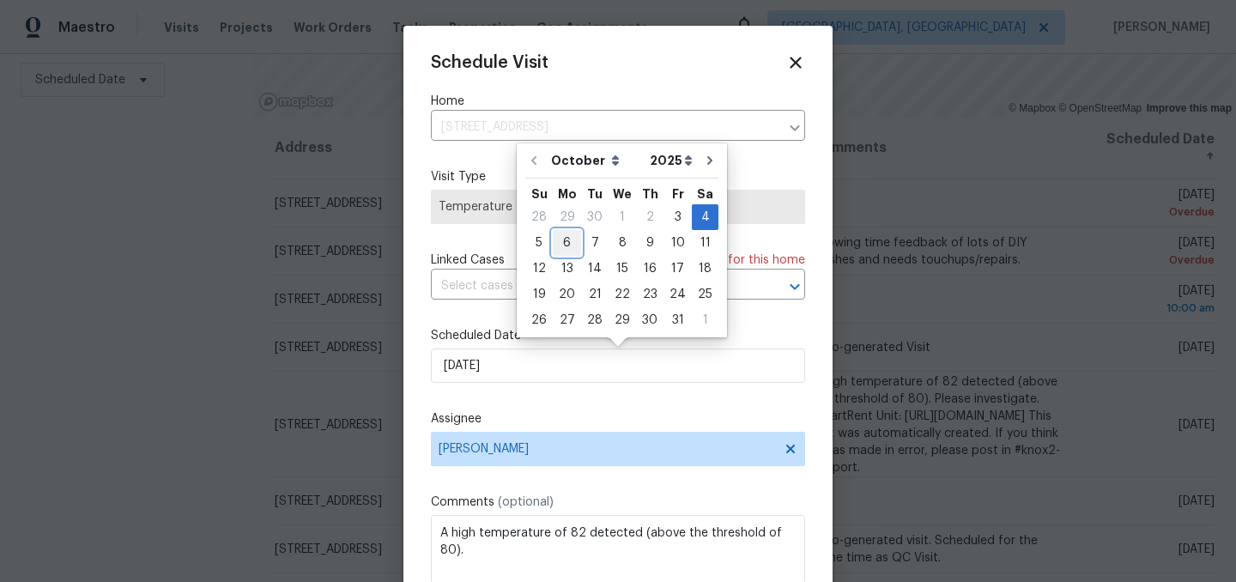
click at [566, 241] on div "6" at bounding box center [567, 243] width 28 height 24
type input "[DATE]"
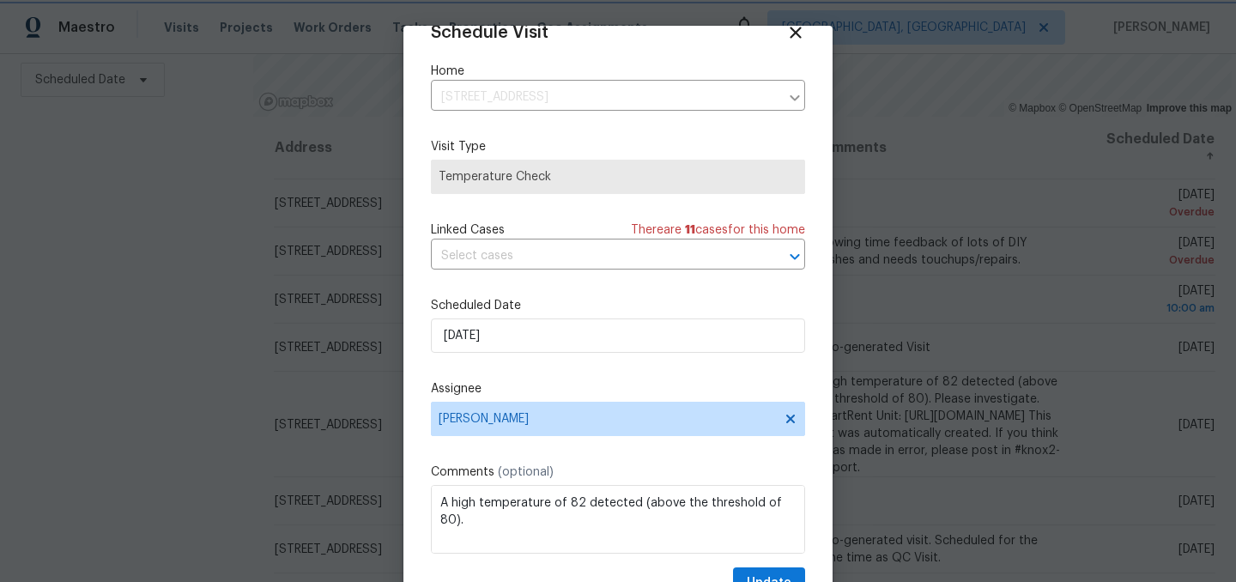
scroll to position [70, 0]
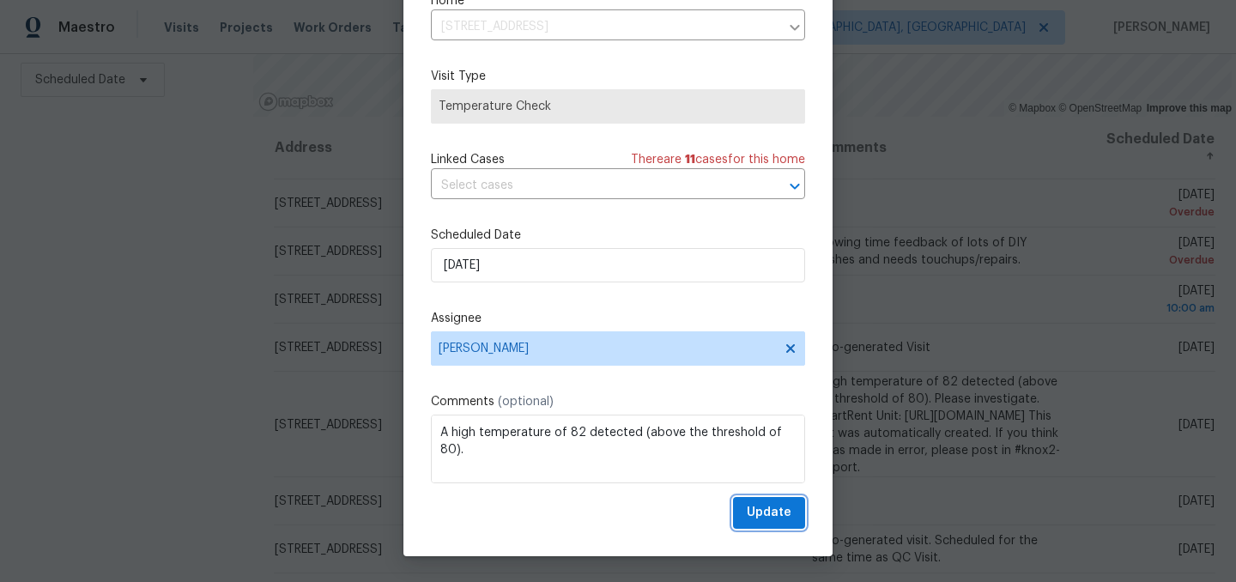
click at [767, 507] on span "Update" at bounding box center [769, 512] width 45 height 21
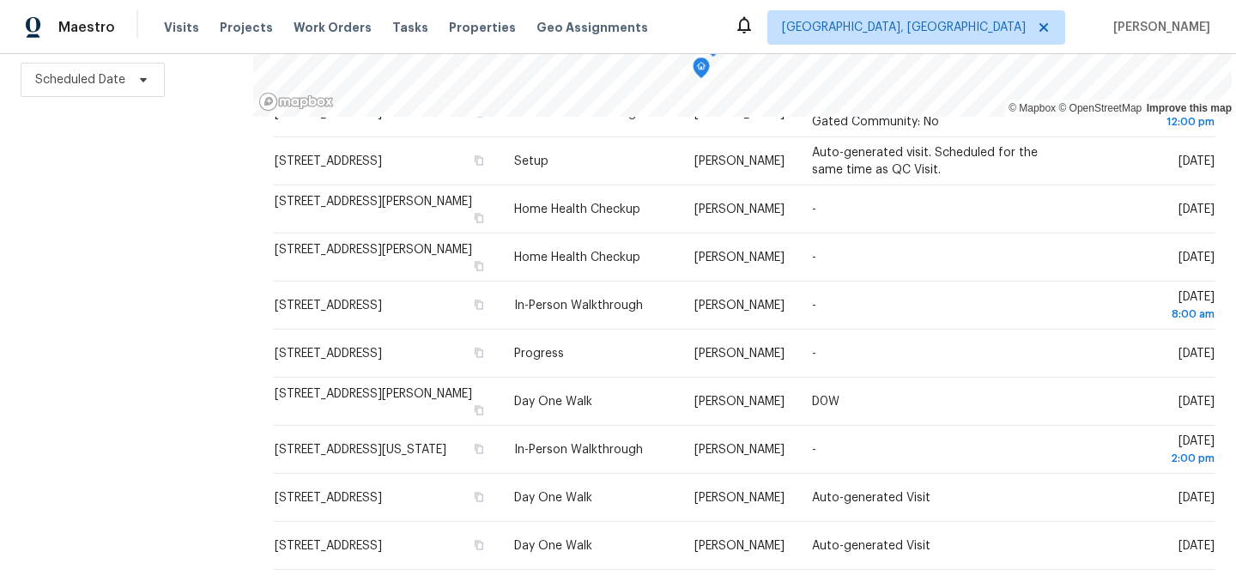
scroll to position [678, 0]
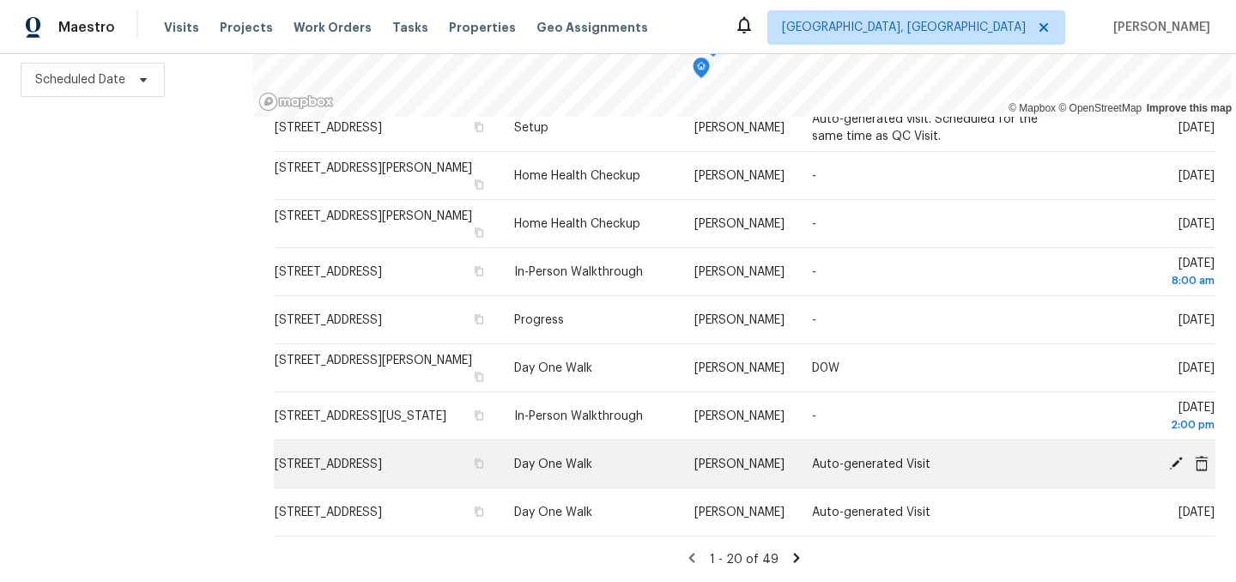
click at [1170, 464] on icon at bounding box center [1175, 462] width 15 height 15
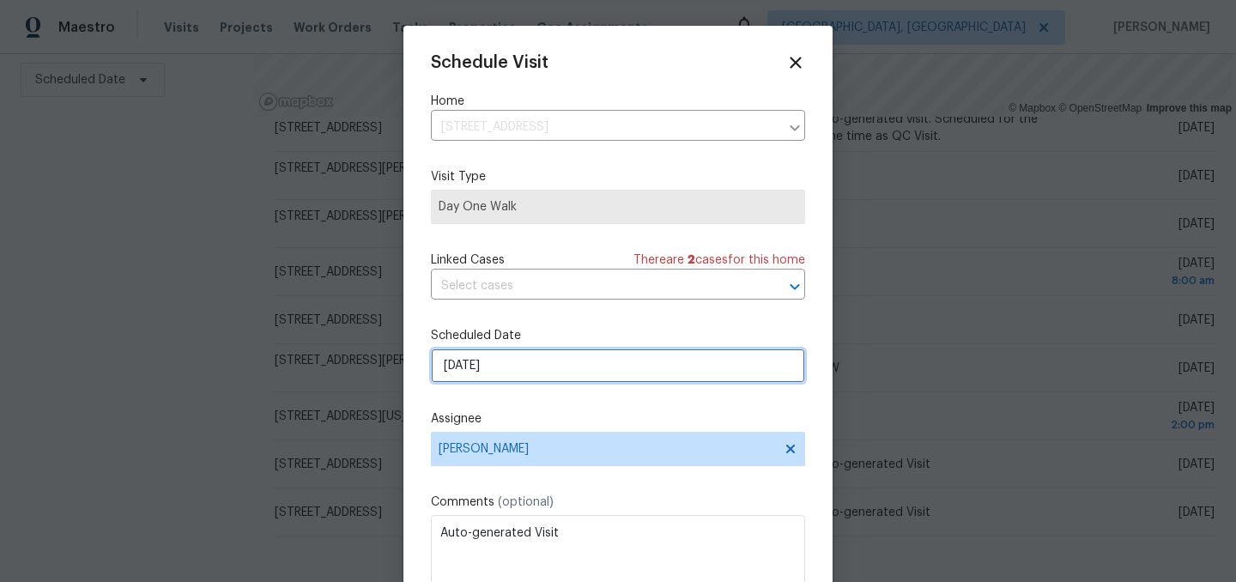
click at [528, 355] on input "[DATE]" at bounding box center [618, 366] width 374 height 34
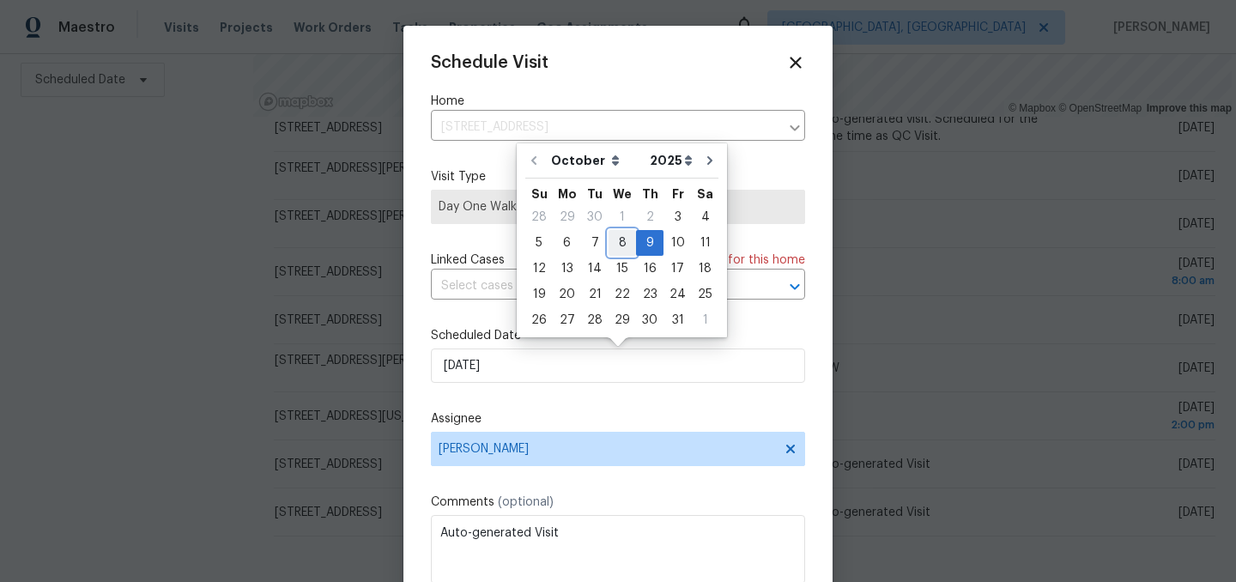
click at [622, 241] on div "8" at bounding box center [622, 243] width 27 height 24
type input "[DATE]"
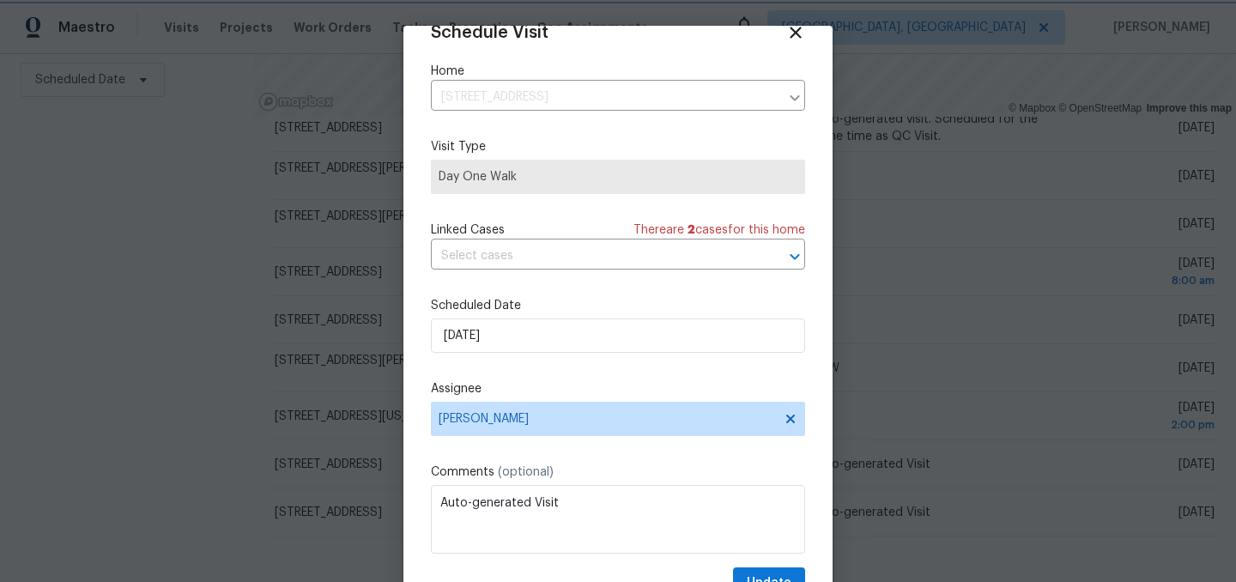
scroll to position [70, 0]
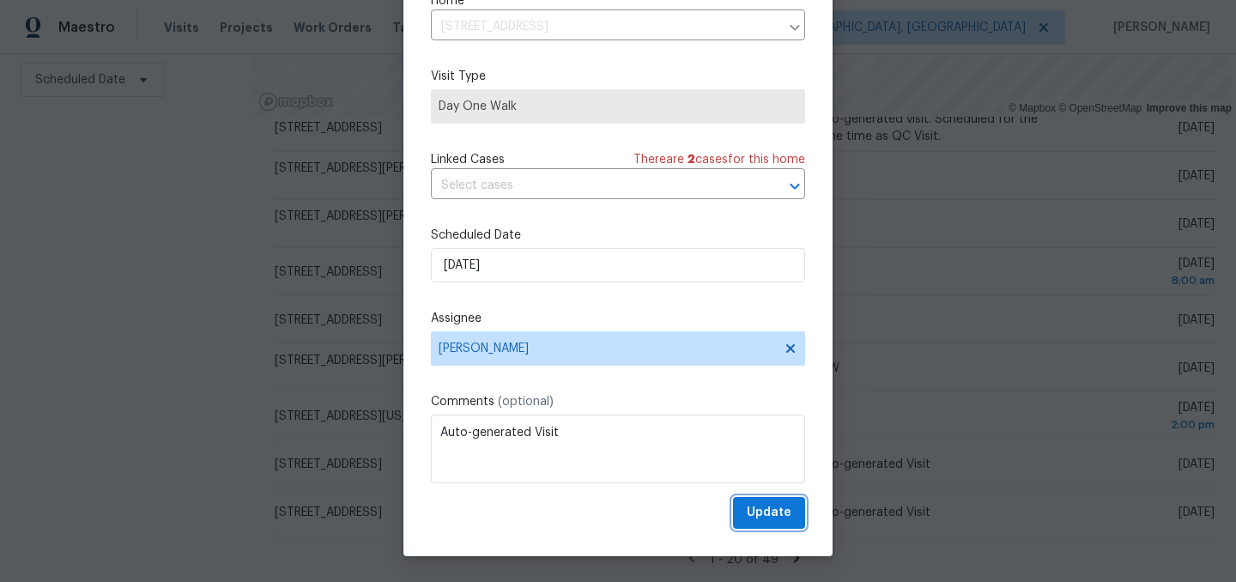
click at [774, 510] on span "Update" at bounding box center [769, 512] width 45 height 21
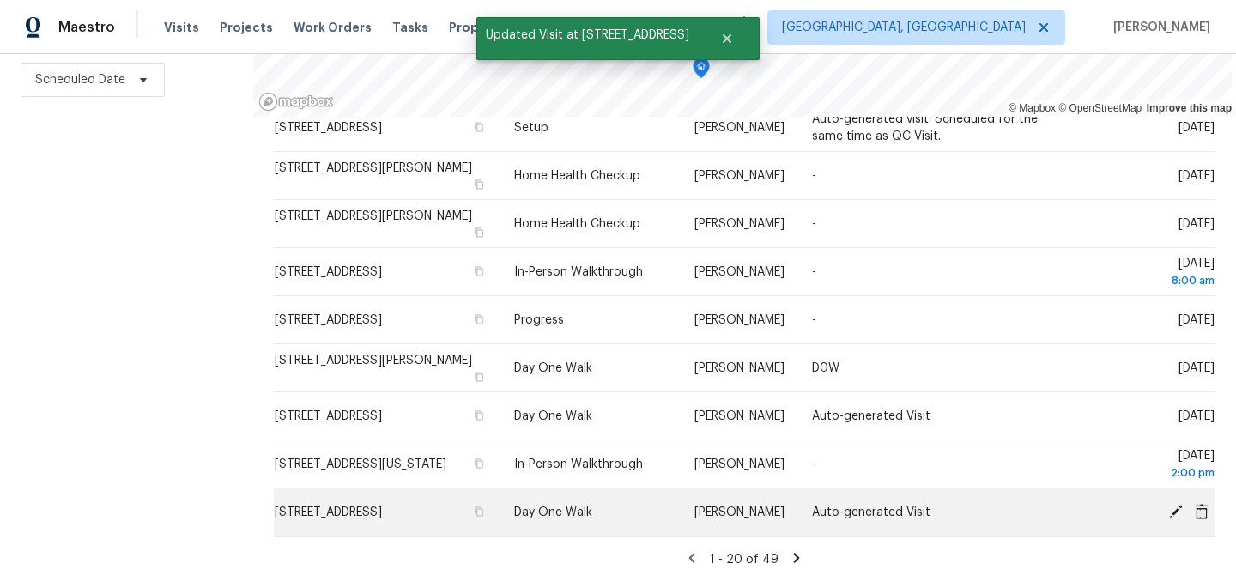
click at [1178, 513] on icon at bounding box center [1175, 510] width 15 height 15
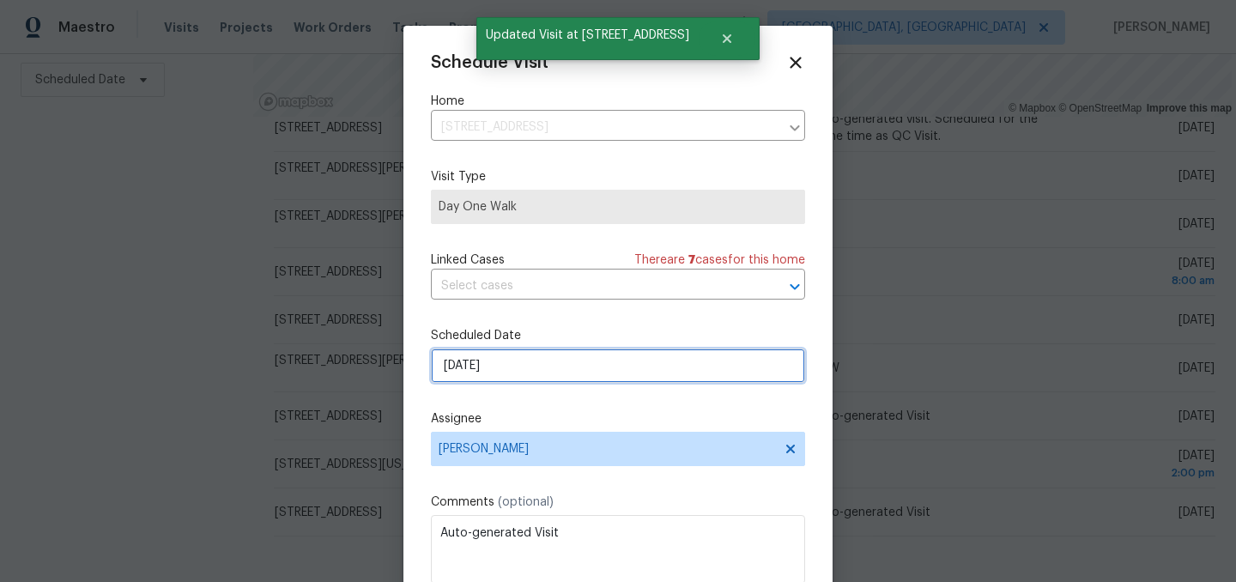
click at [518, 379] on input "[DATE]" at bounding box center [618, 366] width 374 height 34
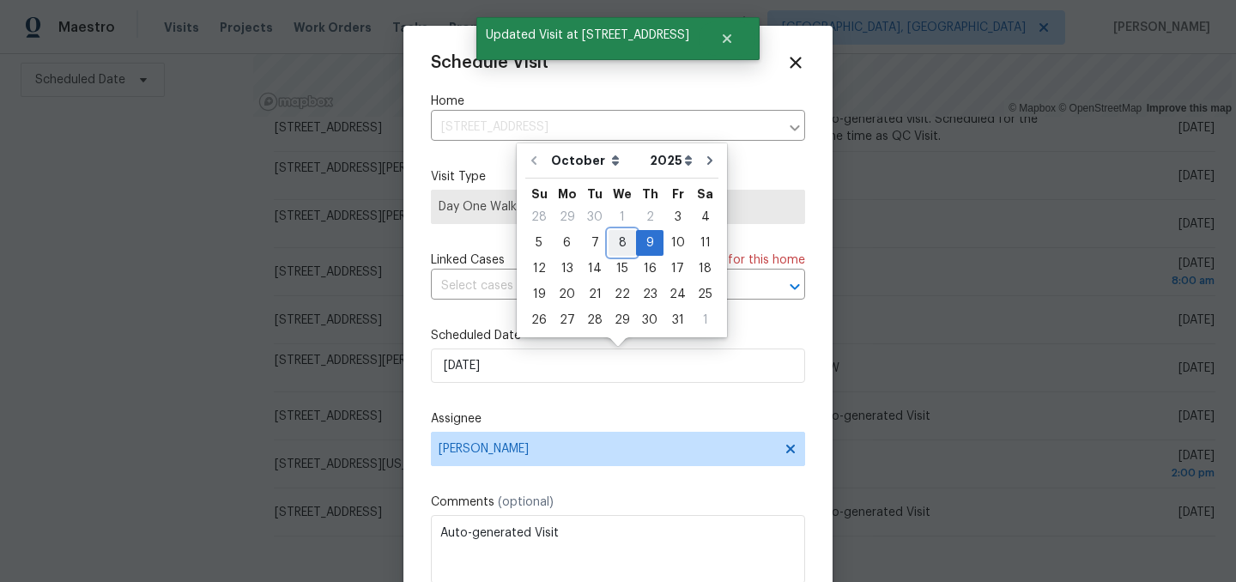
click at [618, 243] on div "8" at bounding box center [622, 243] width 27 height 24
type input "[DATE]"
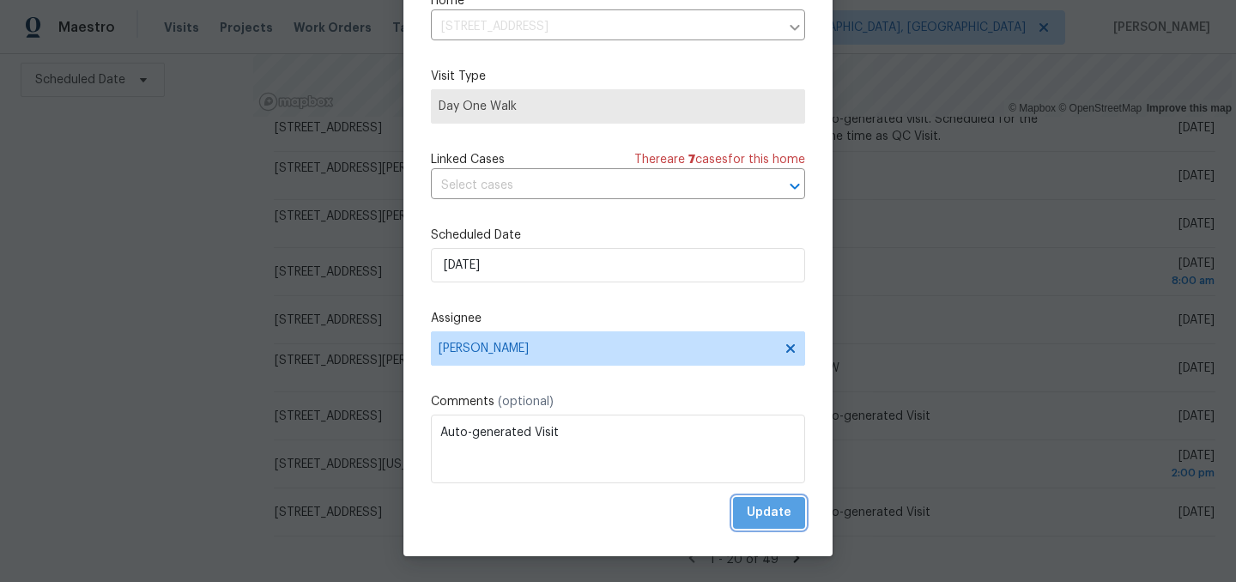
click at [774, 513] on span "Update" at bounding box center [769, 512] width 45 height 21
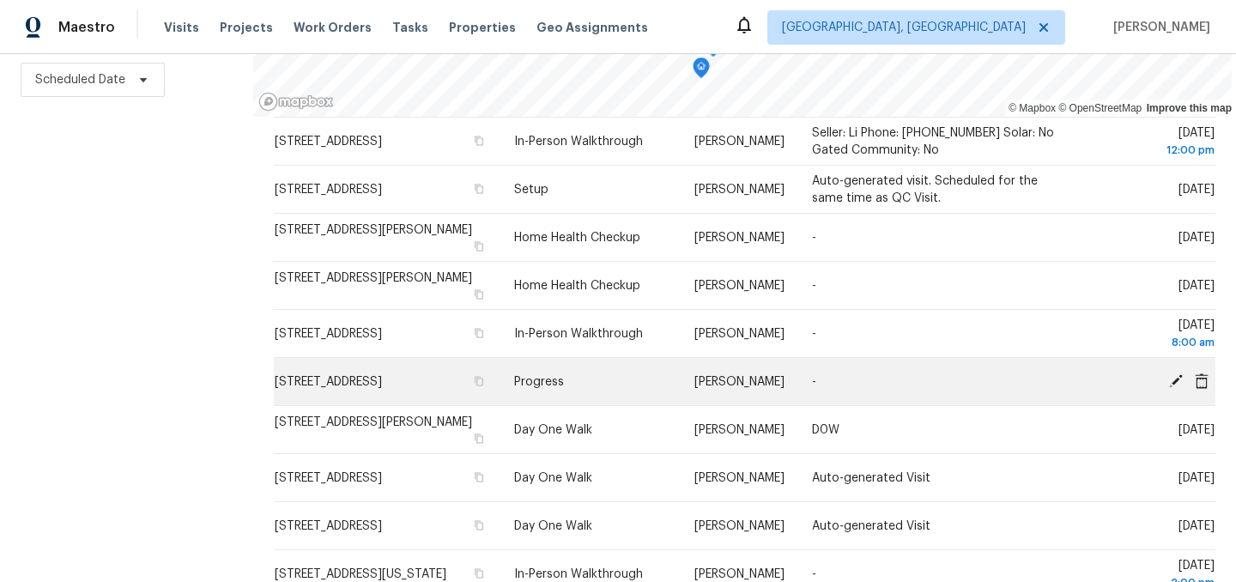
scroll to position [602, 0]
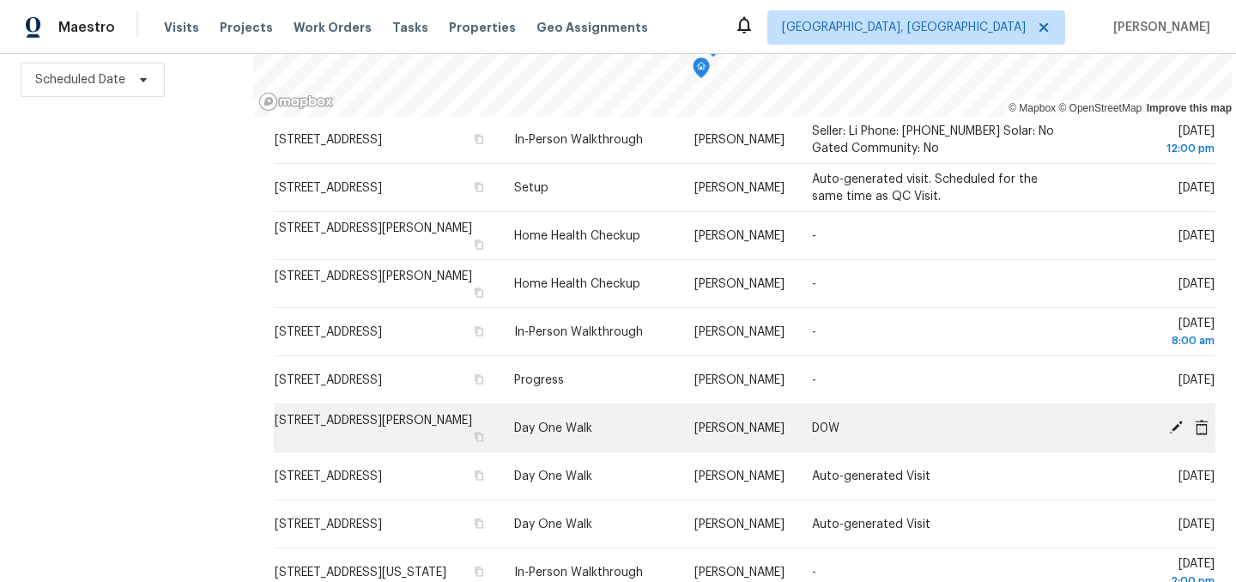
click at [1178, 434] on icon at bounding box center [1175, 426] width 15 height 15
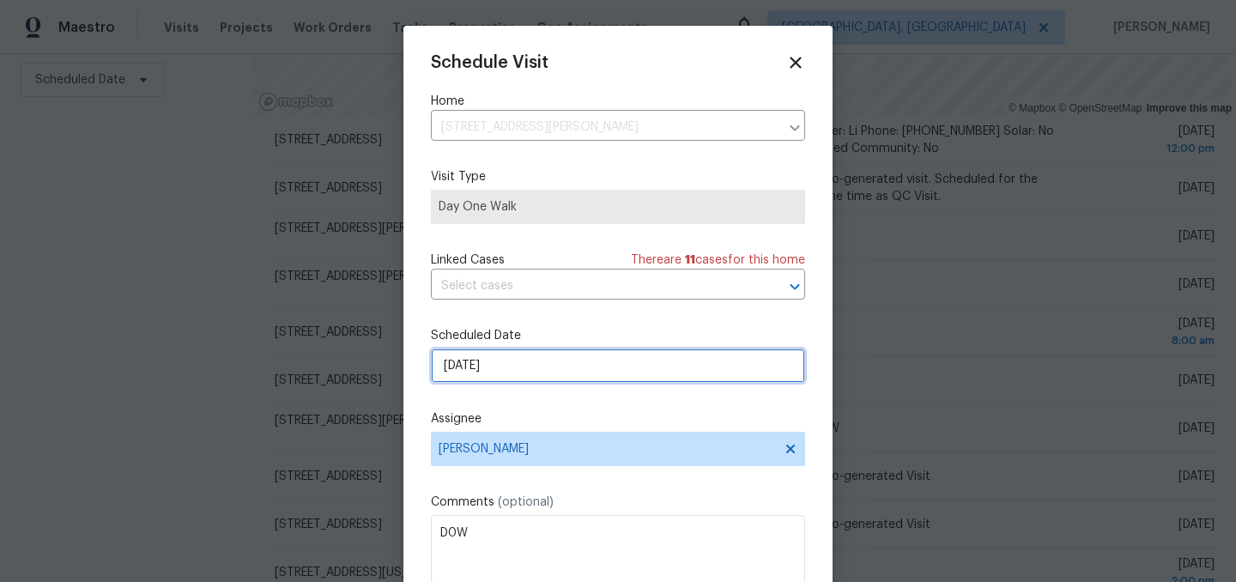
click at [505, 362] on input "[DATE]" at bounding box center [618, 366] width 374 height 34
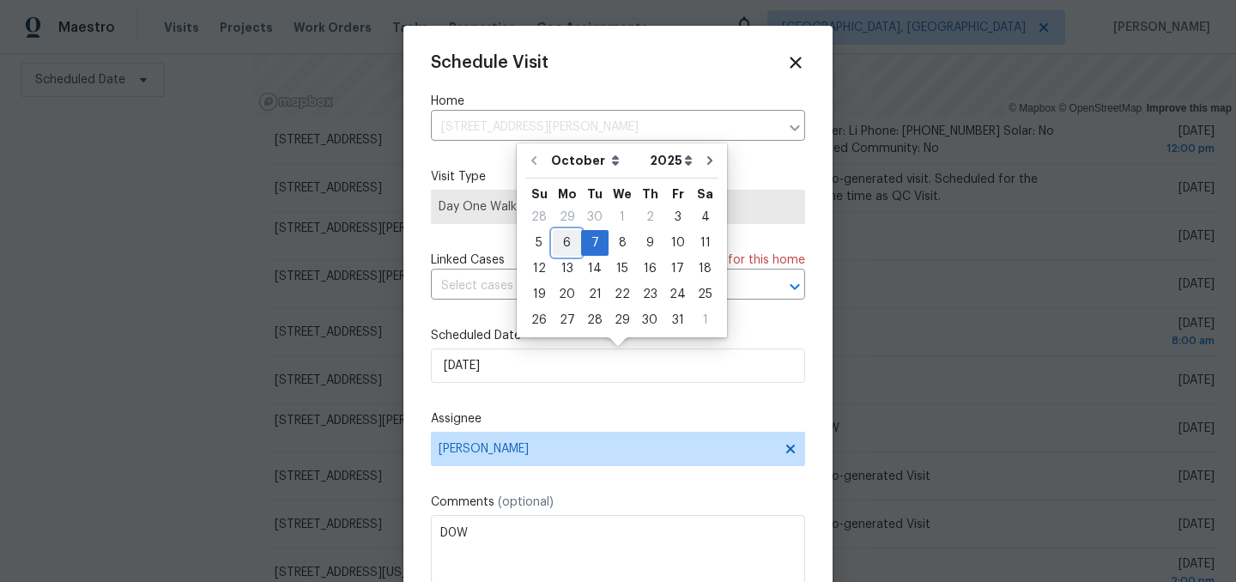
click at [572, 244] on div "6" at bounding box center [567, 243] width 28 height 24
type input "[DATE]"
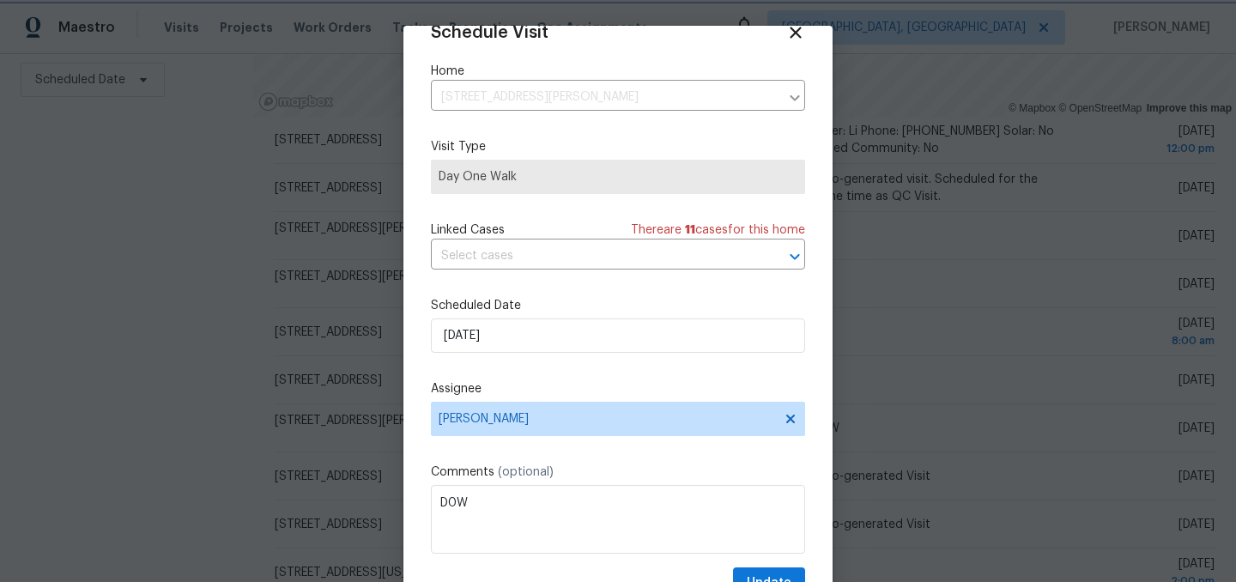
scroll to position [70, 0]
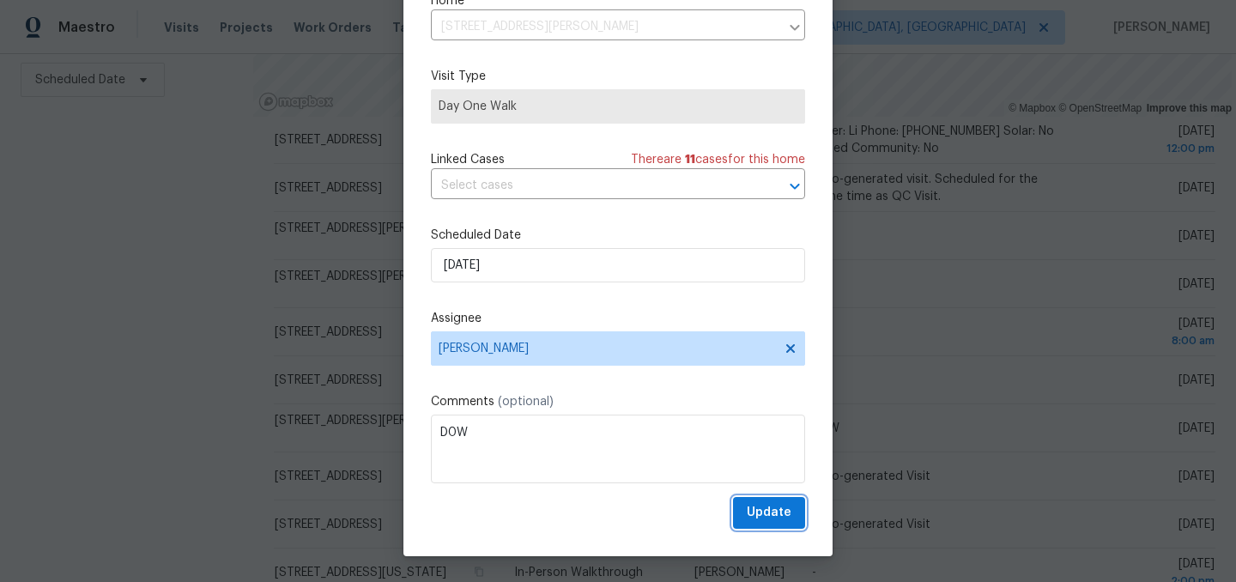
click at [774, 501] on button "Update" at bounding box center [769, 513] width 72 height 32
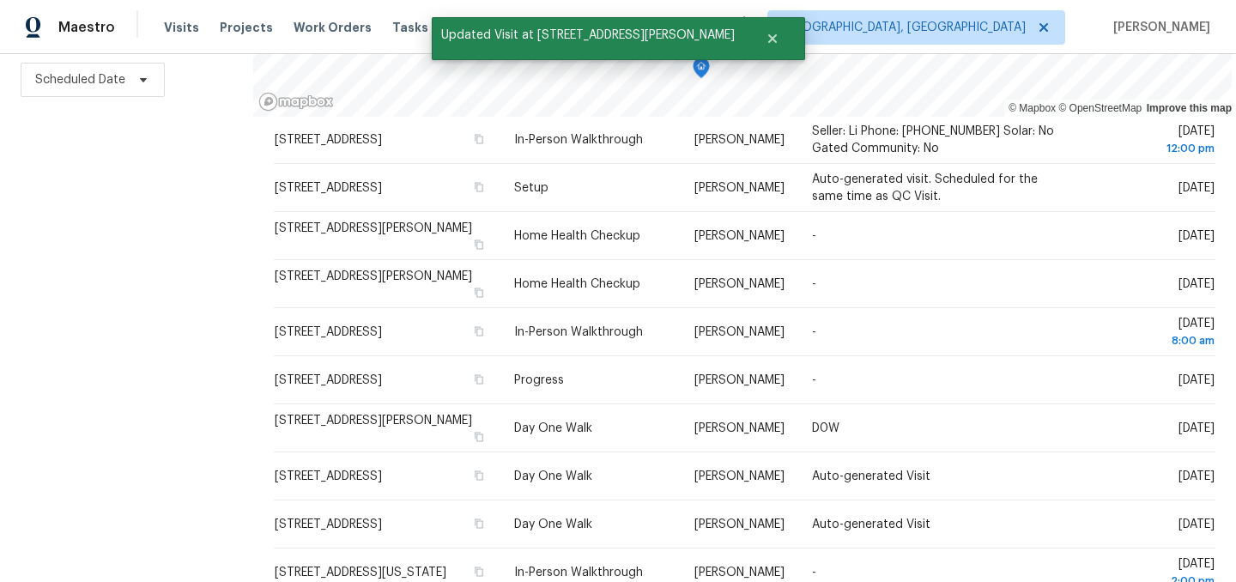
scroll to position [265, 0]
